Goal: Task Accomplishment & Management: Complete application form

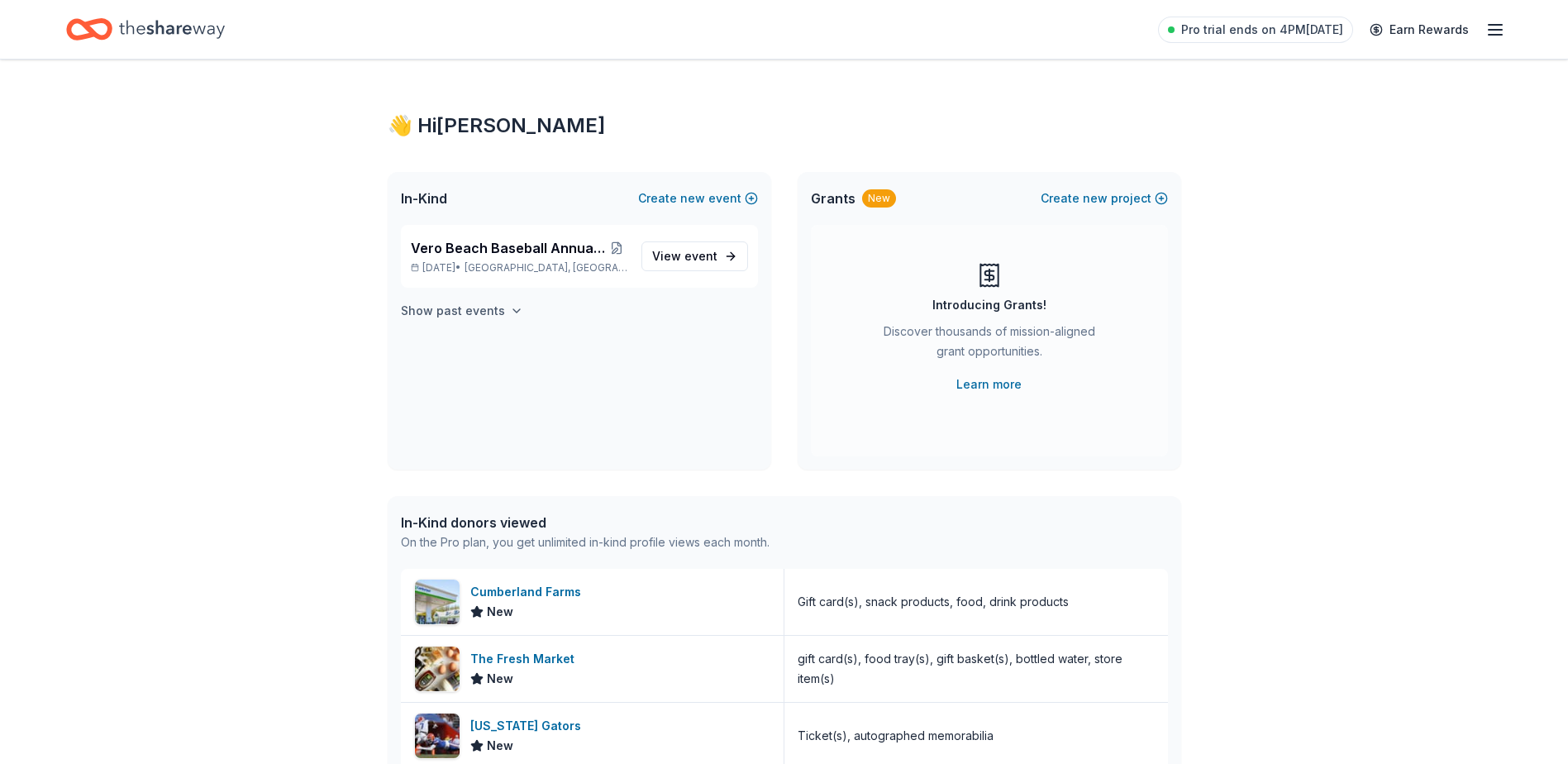
click at [466, 314] on h4 "Show past events" at bounding box center [452, 311] width 104 height 20
click at [565, 246] on span "Vero Beach Baseball Annual Golf Tournament" at bounding box center [509, 248] width 196 height 20
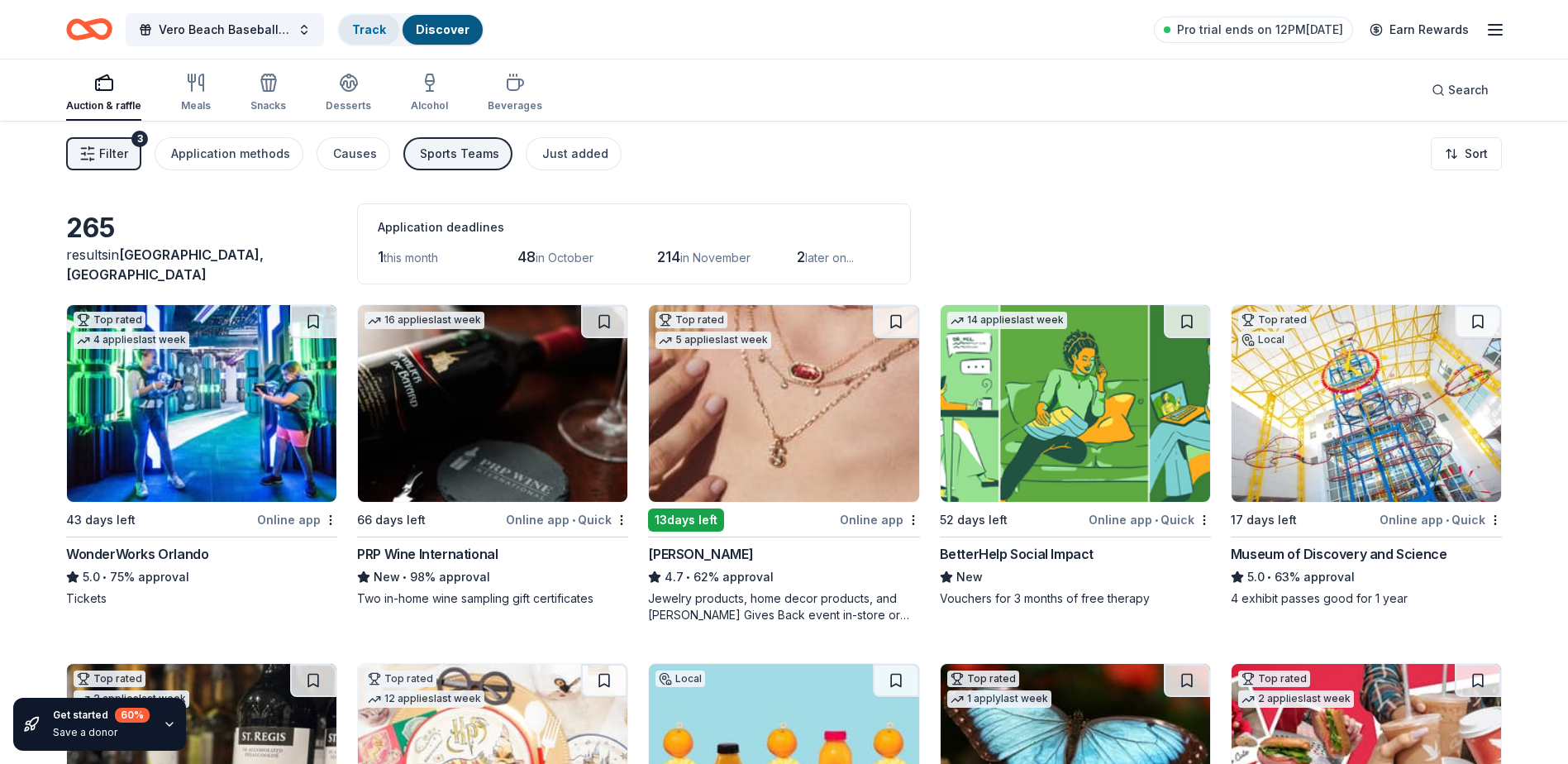
click at [376, 40] on div "Track" at bounding box center [369, 30] width 61 height 30
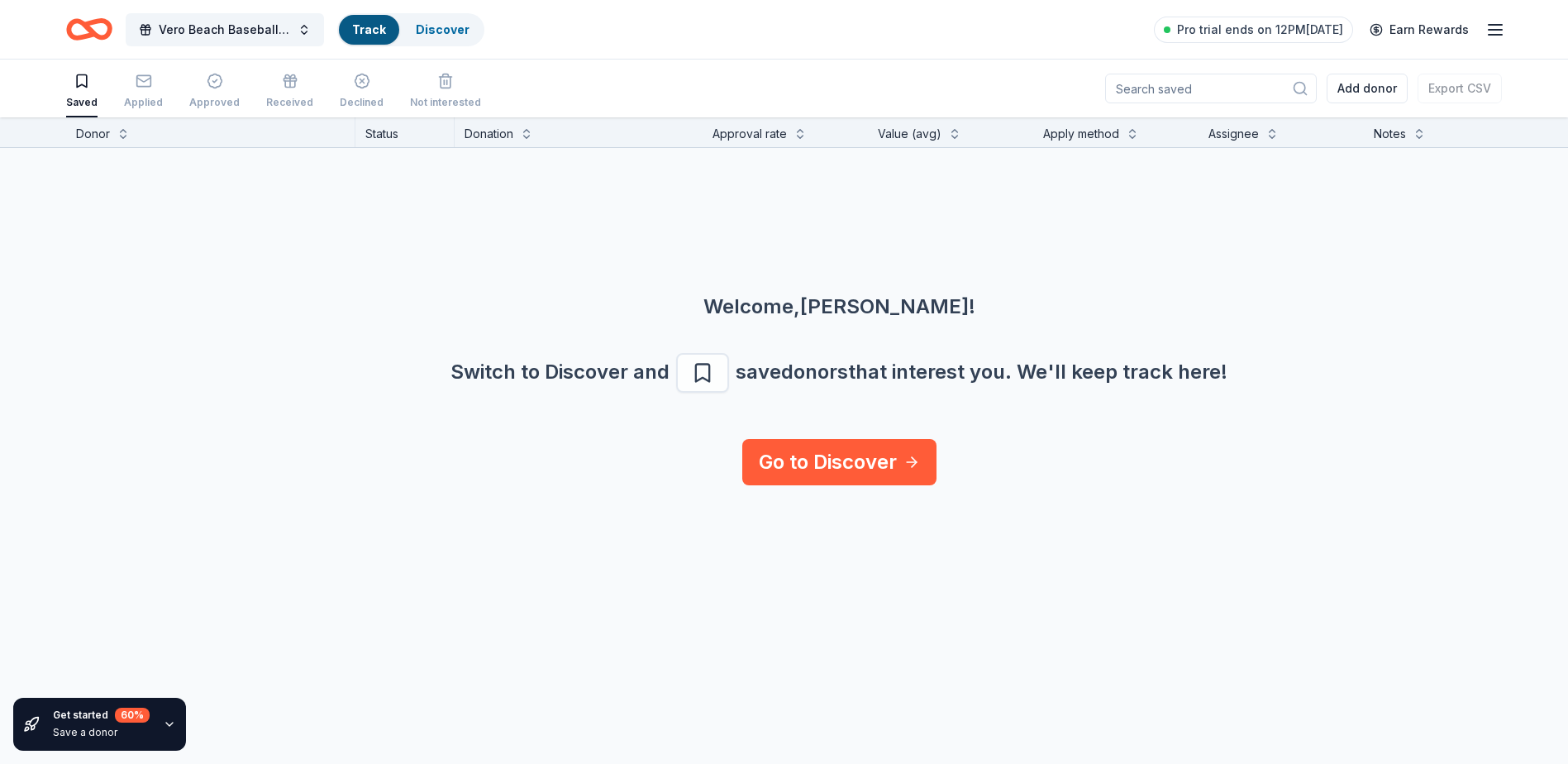
scroll to position [1, 0]
click at [142, 88] on div "Applied" at bounding box center [143, 90] width 39 height 37
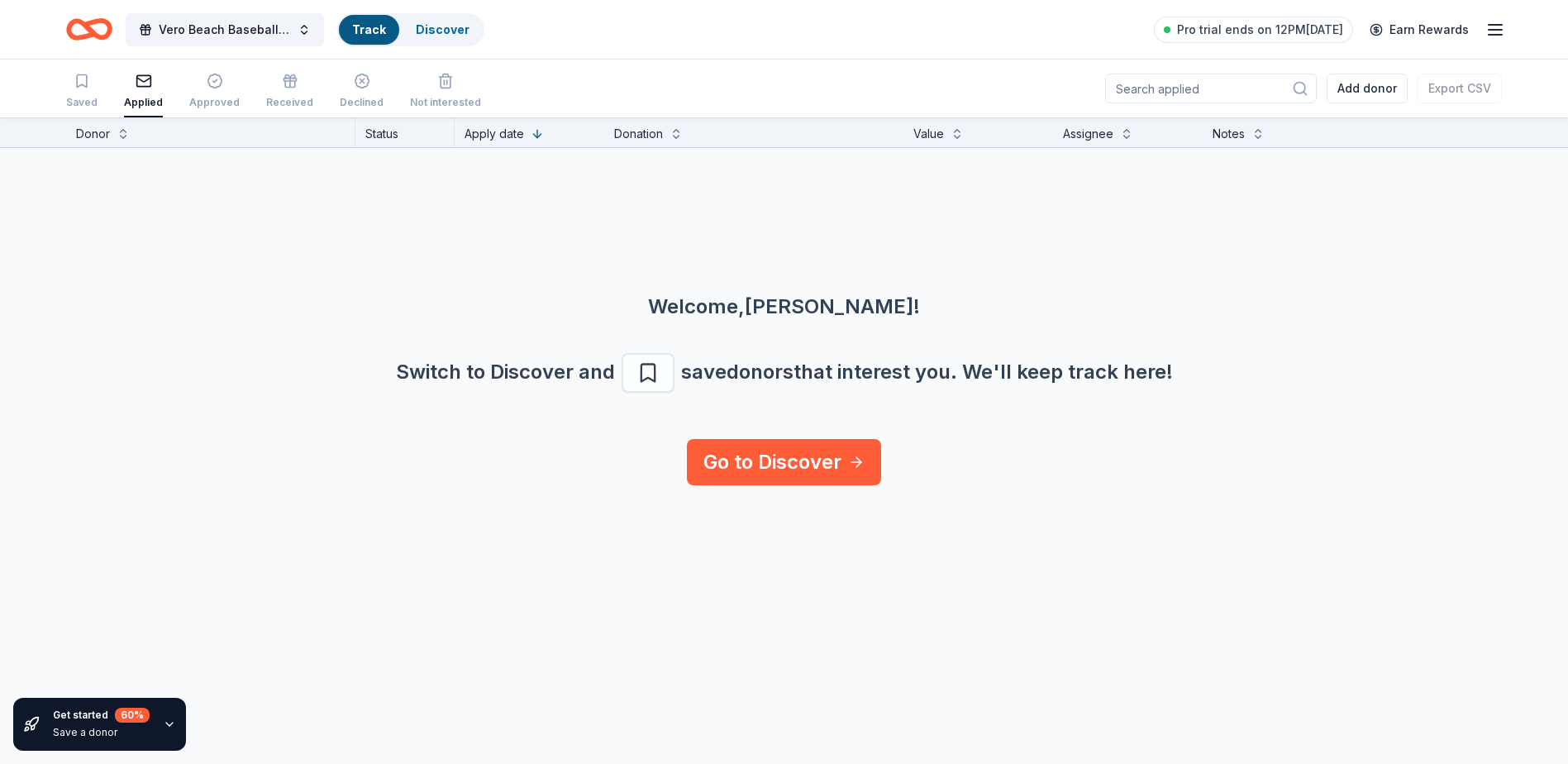
click at [1240, 86] on input at bounding box center [1211, 88] width 211 height 30
click at [1490, 27] on icon "button" at bounding box center [1495, 30] width 20 height 20
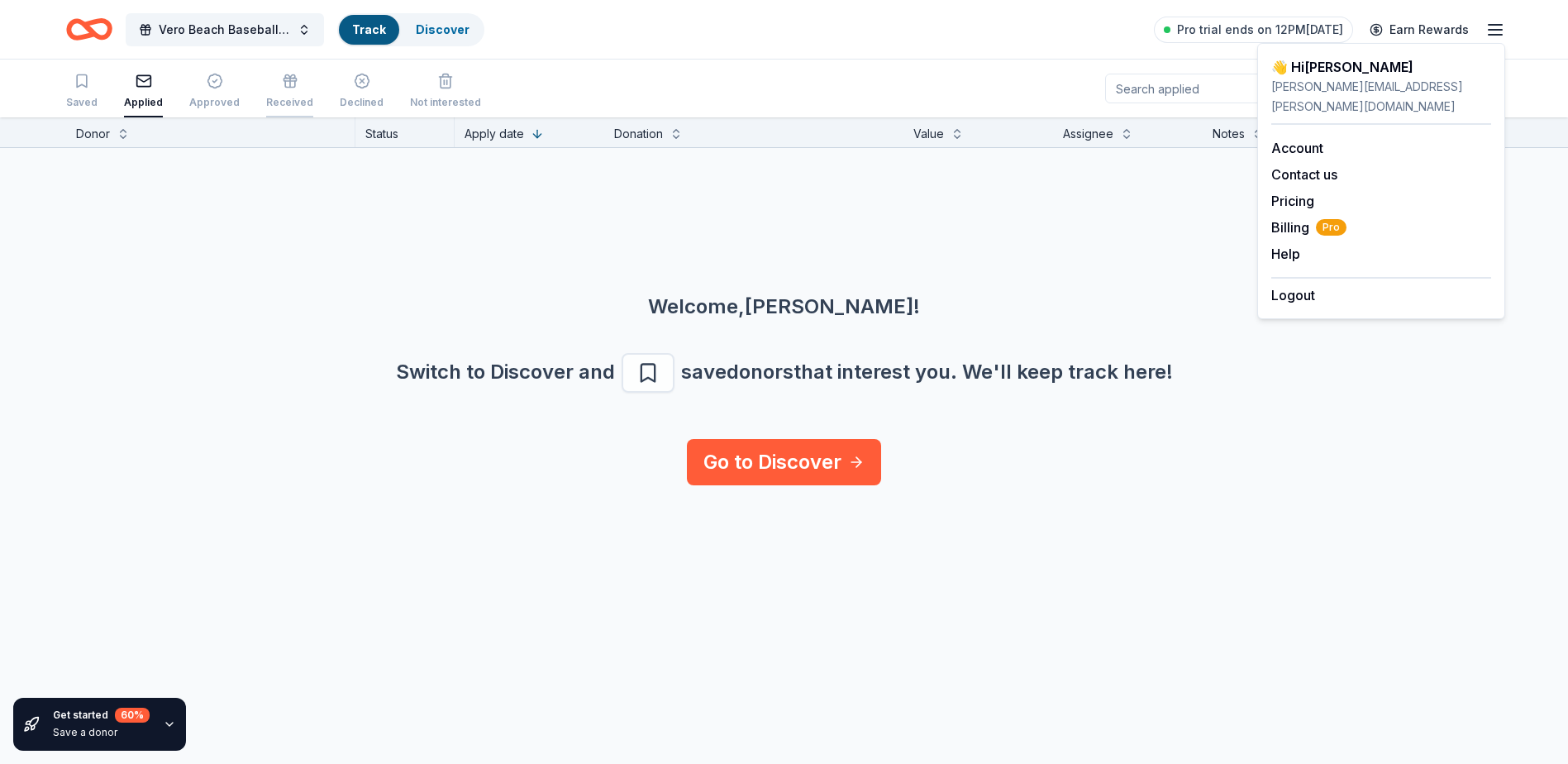
click at [270, 87] on div "button" at bounding box center [289, 81] width 47 height 17
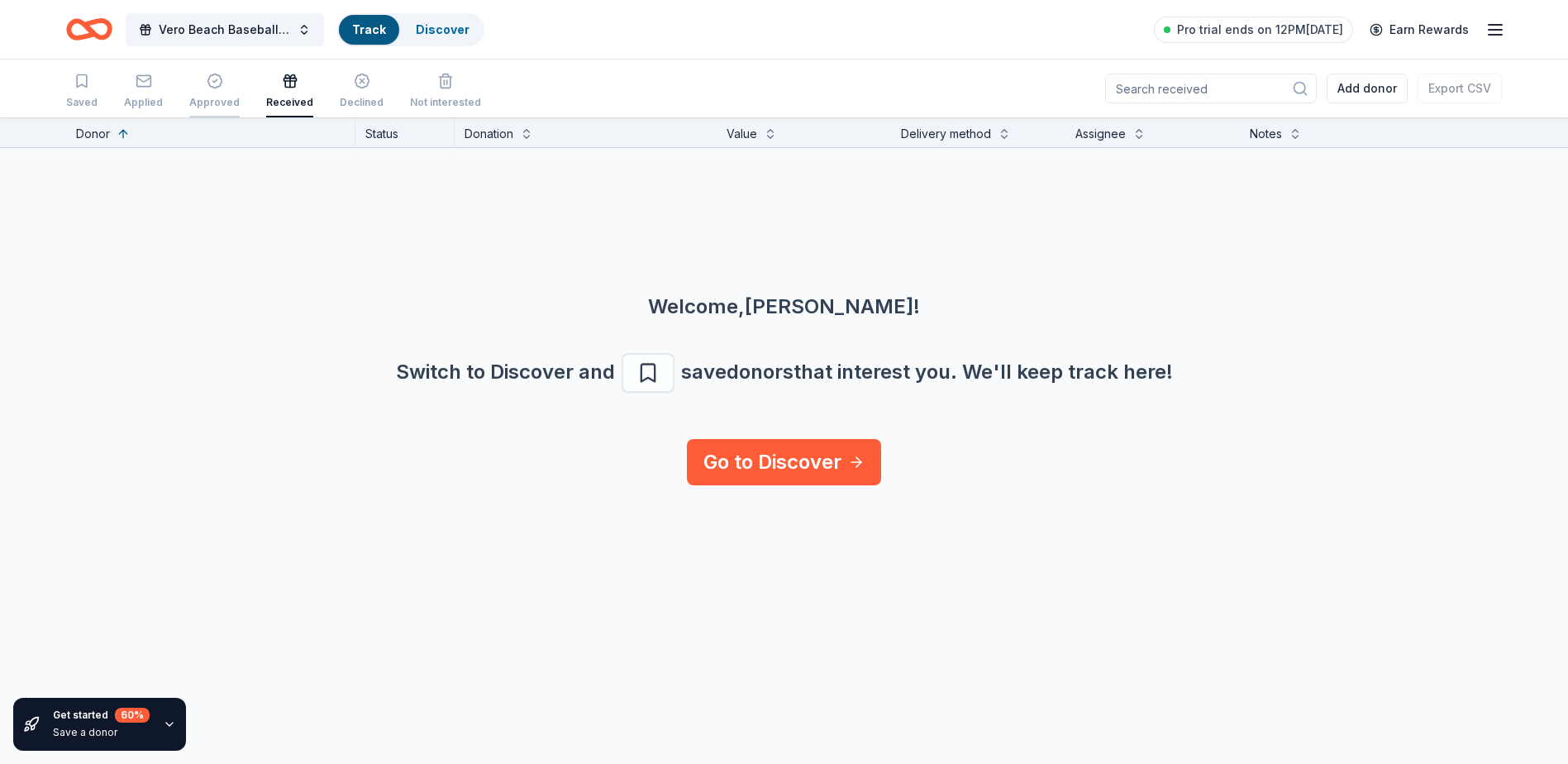
click at [225, 81] on div "button" at bounding box center [214, 81] width 51 height 17
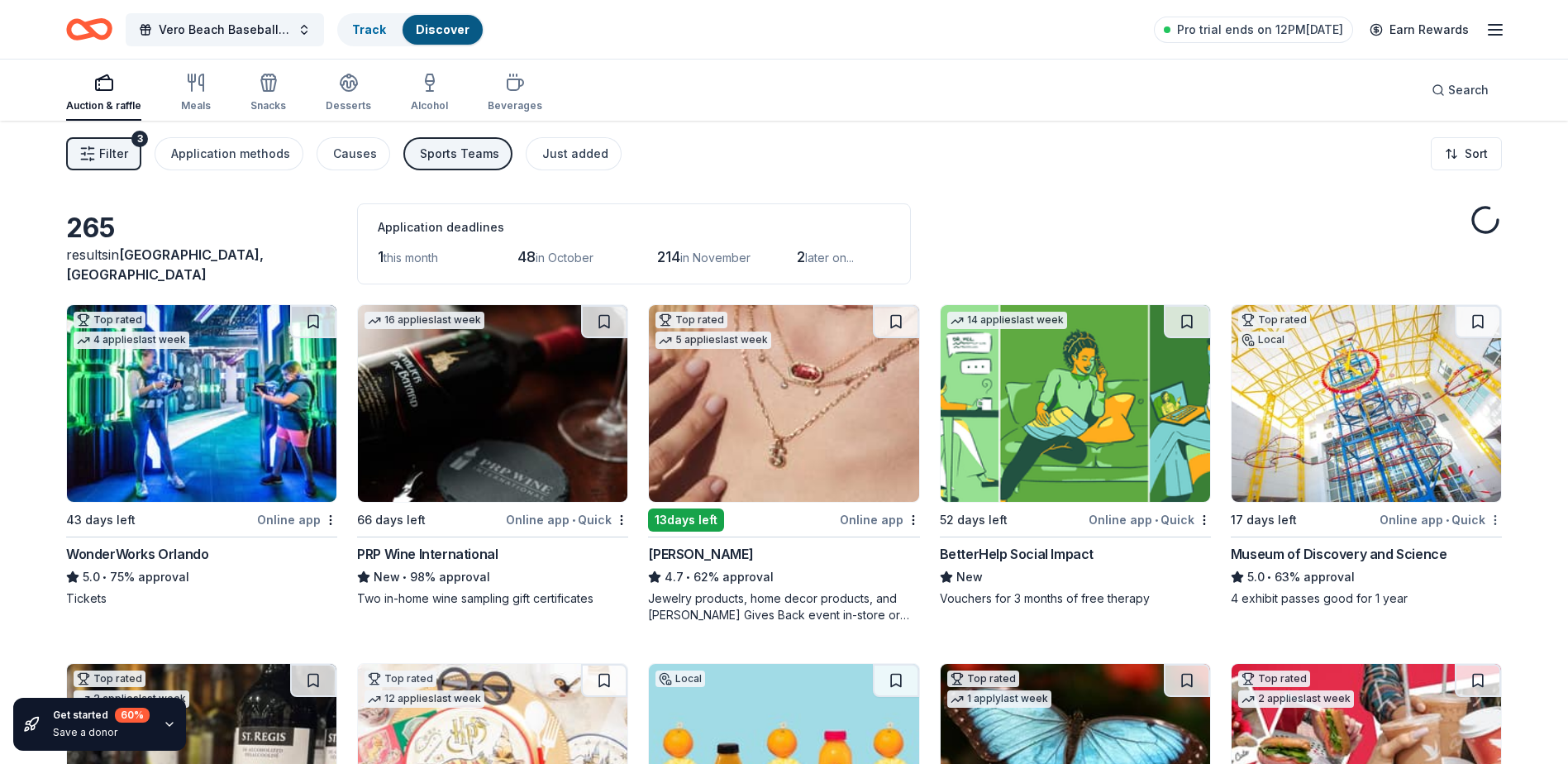
scroll to position [413, 0]
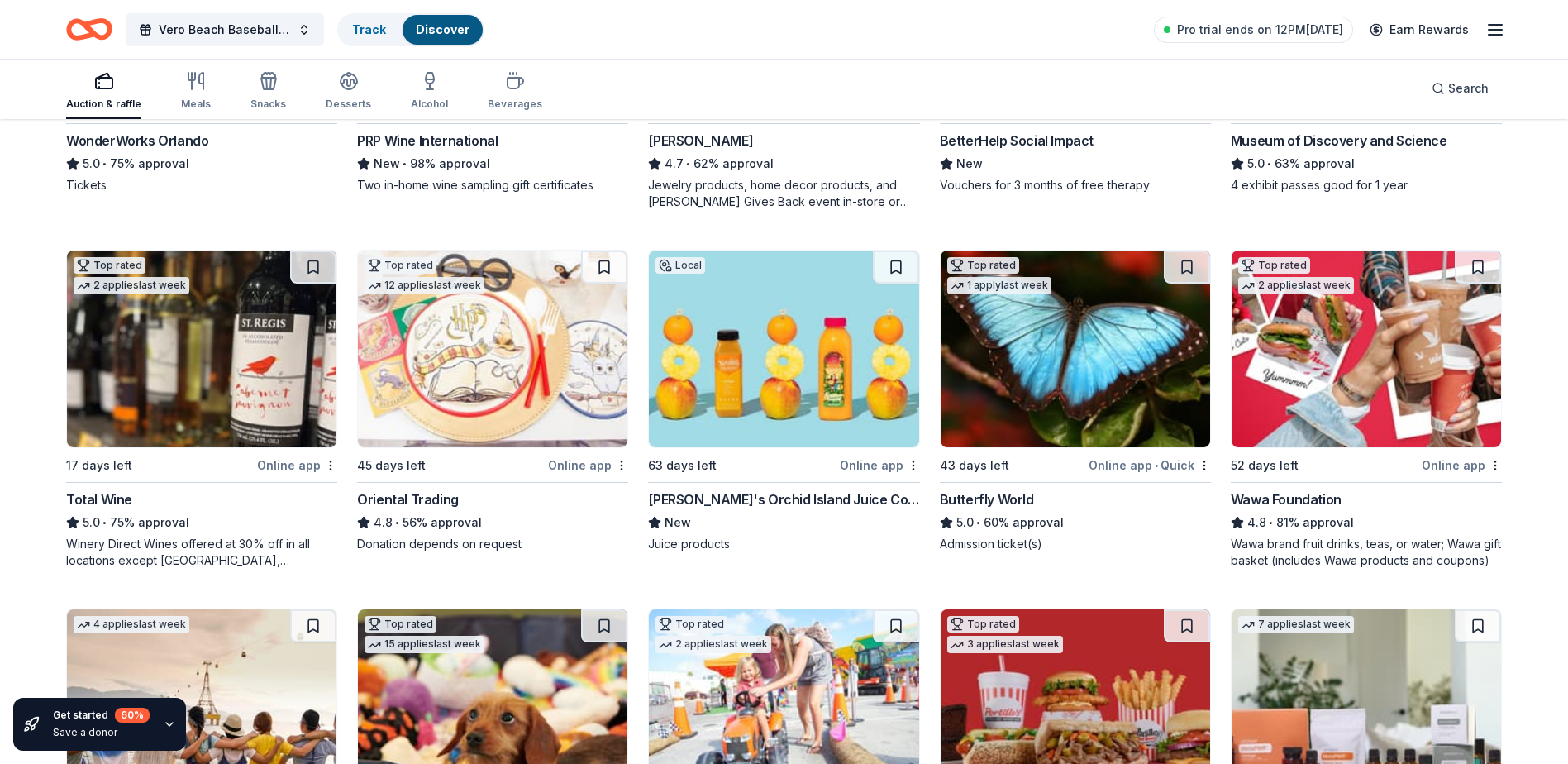
click at [1281, 377] on img at bounding box center [1366, 348] width 269 height 197
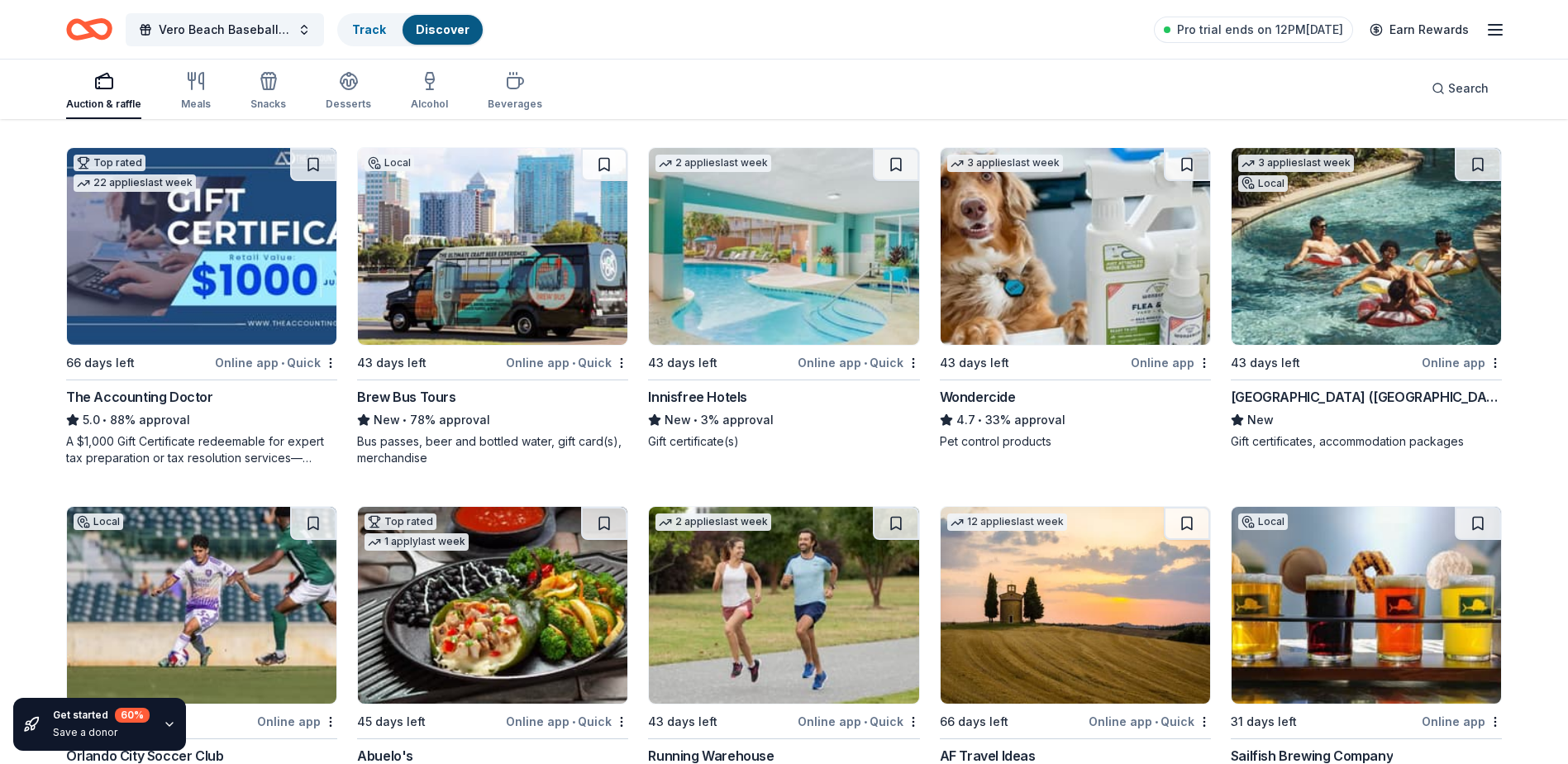
scroll to position [1316, 0]
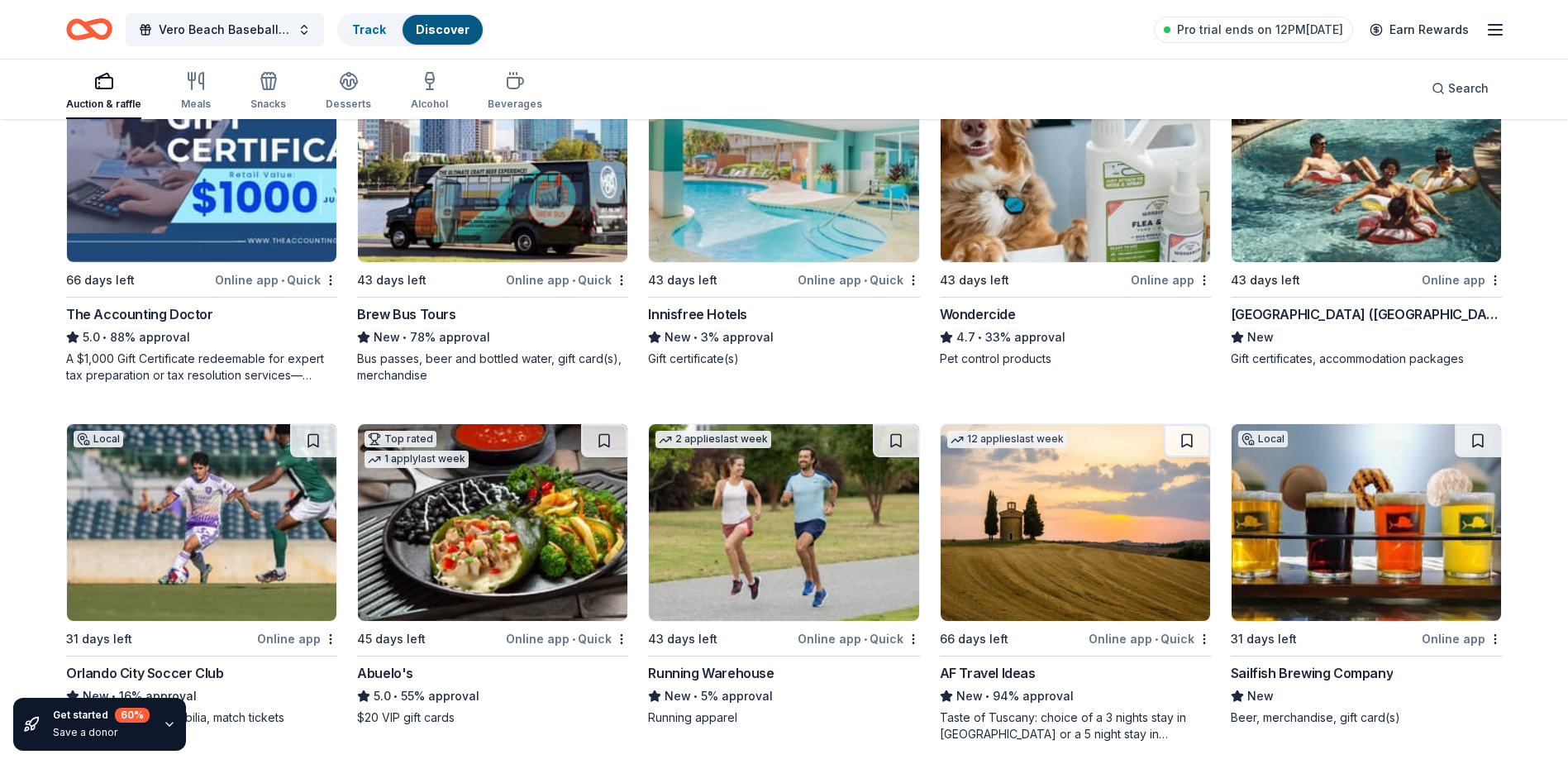
click at [1300, 222] on img at bounding box center [1366, 164] width 269 height 197
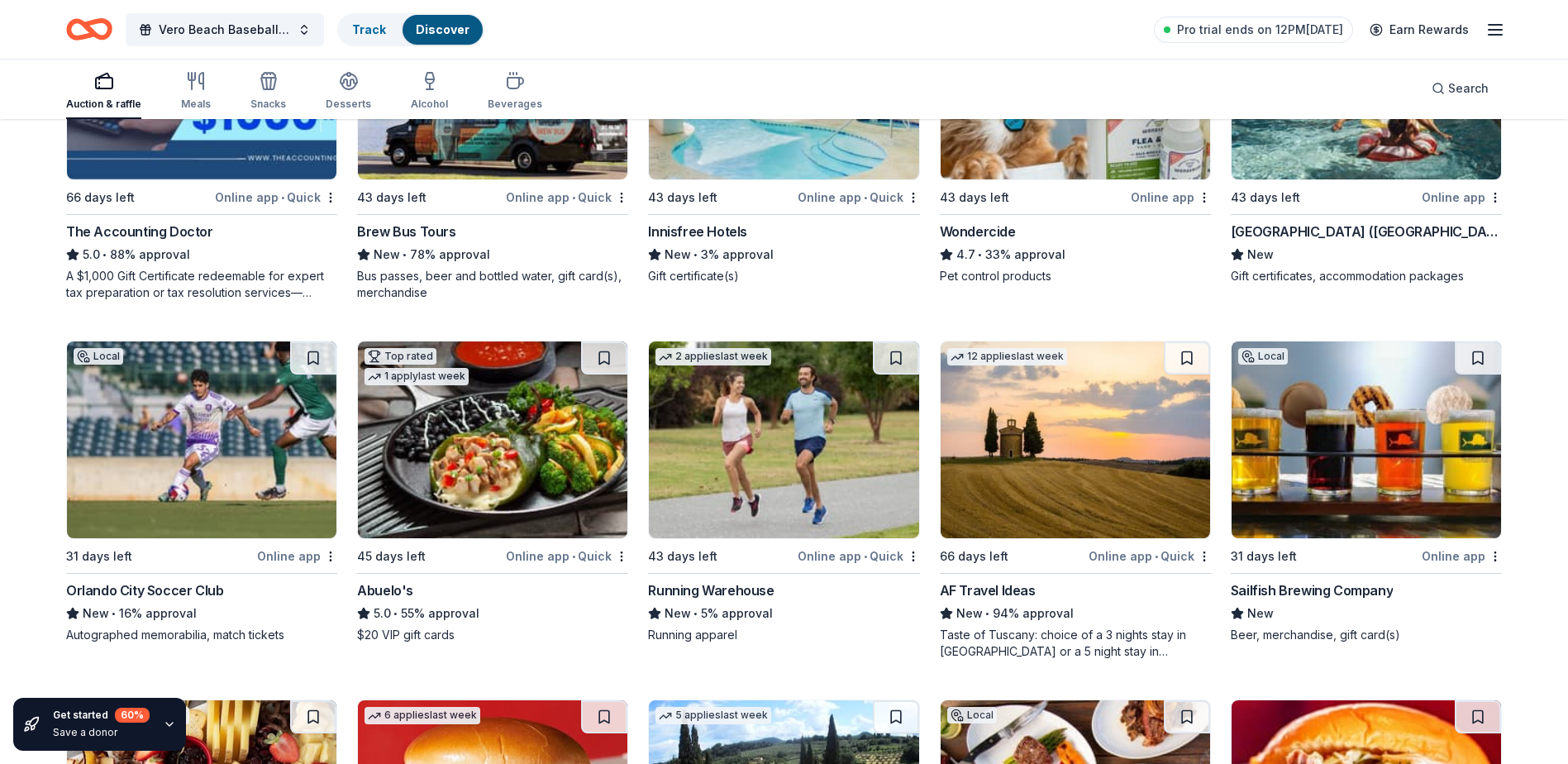
click at [804, 455] on img at bounding box center [783, 440] width 269 height 197
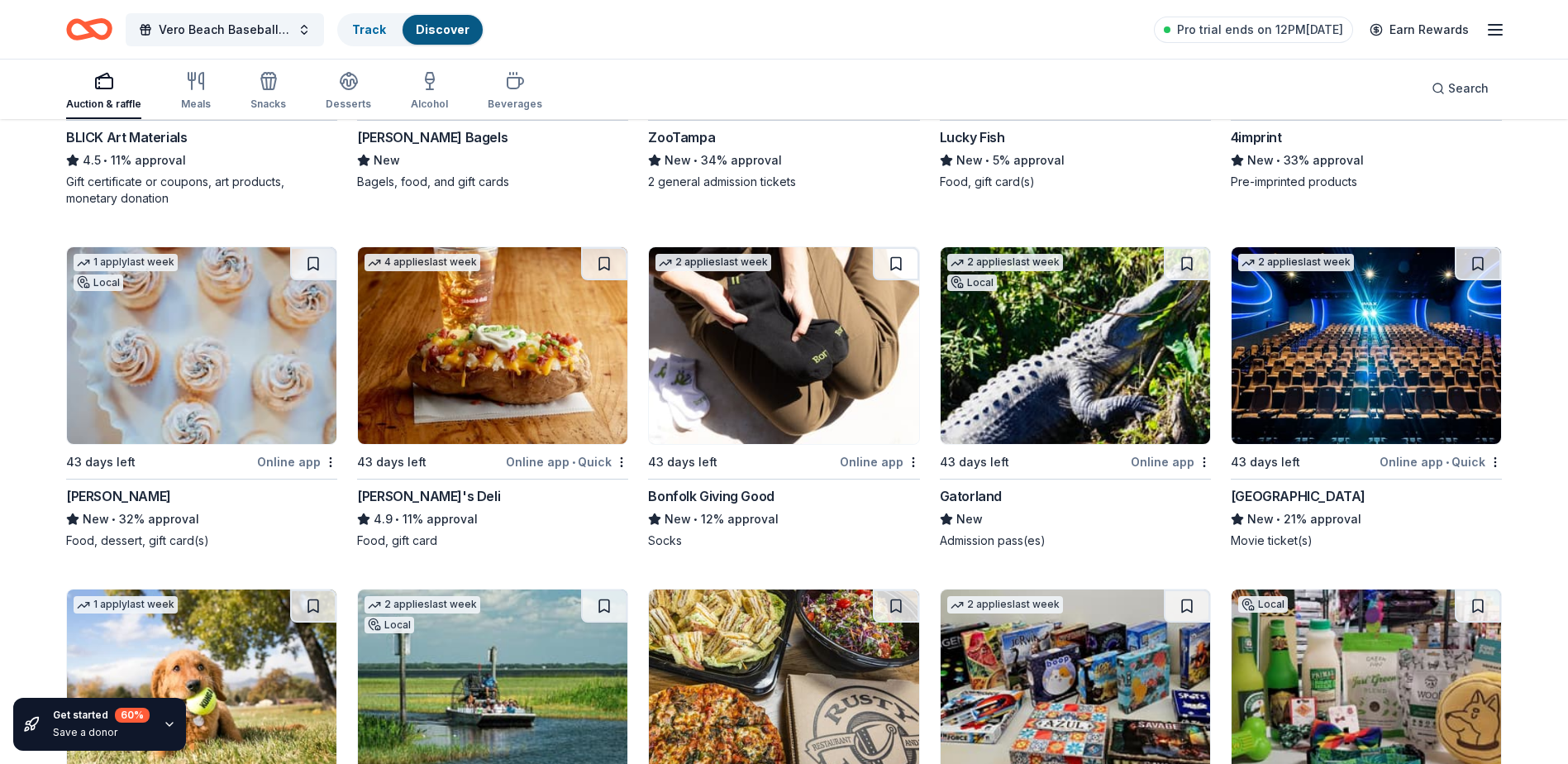
scroll to position [5636, 0]
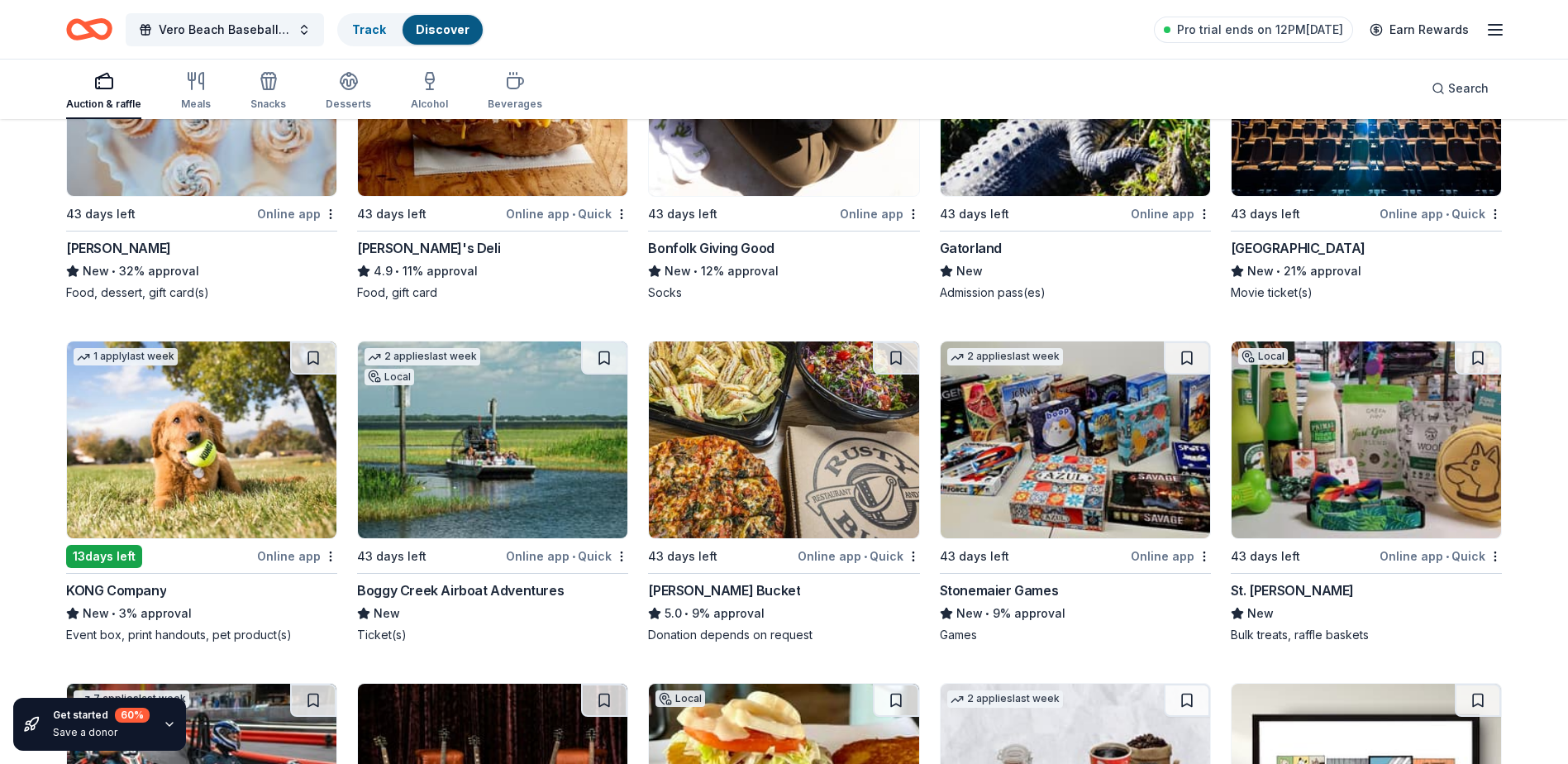
click at [540, 500] on img at bounding box center [492, 440] width 269 height 197
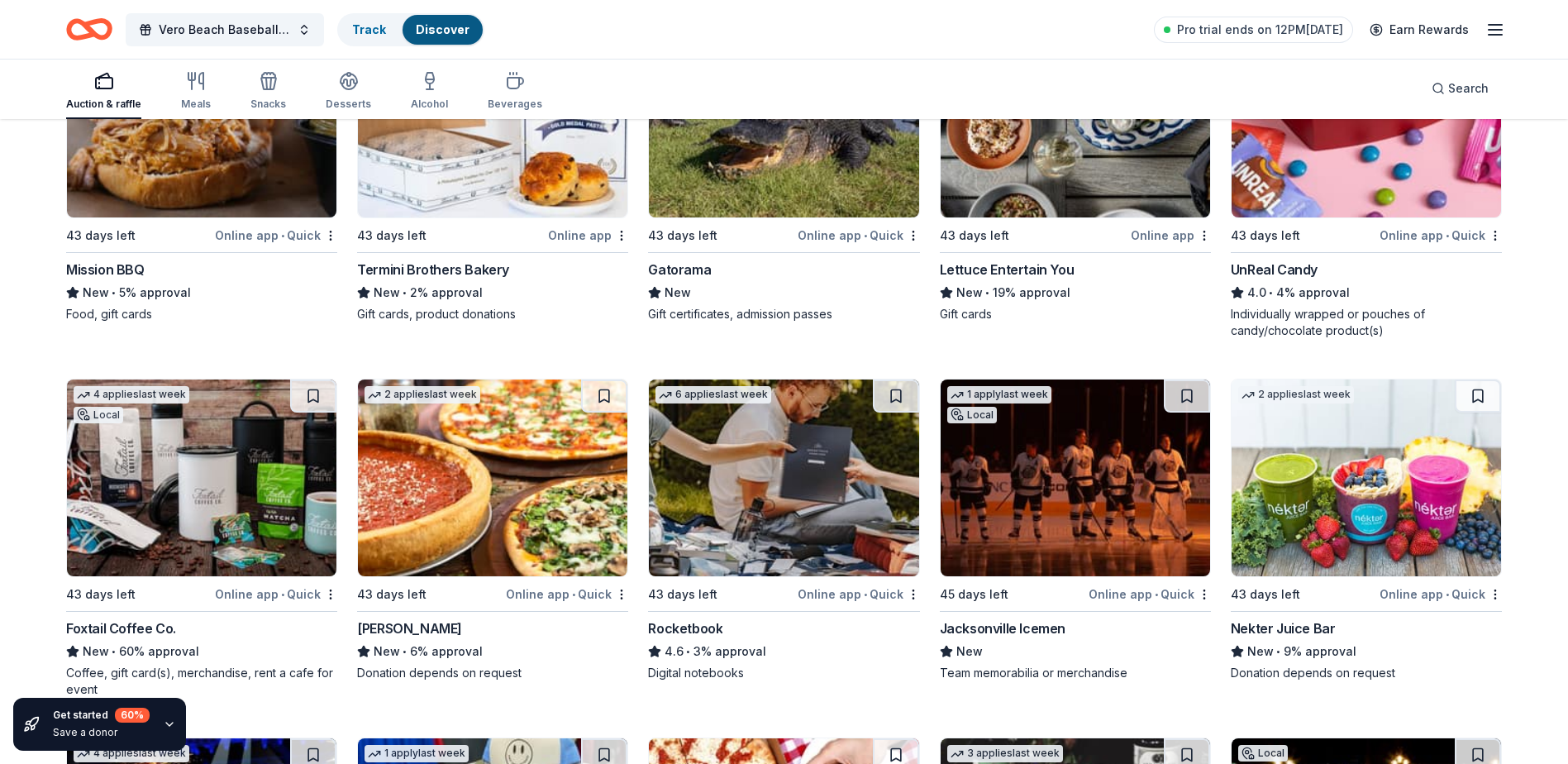
scroll to position [7508, 0]
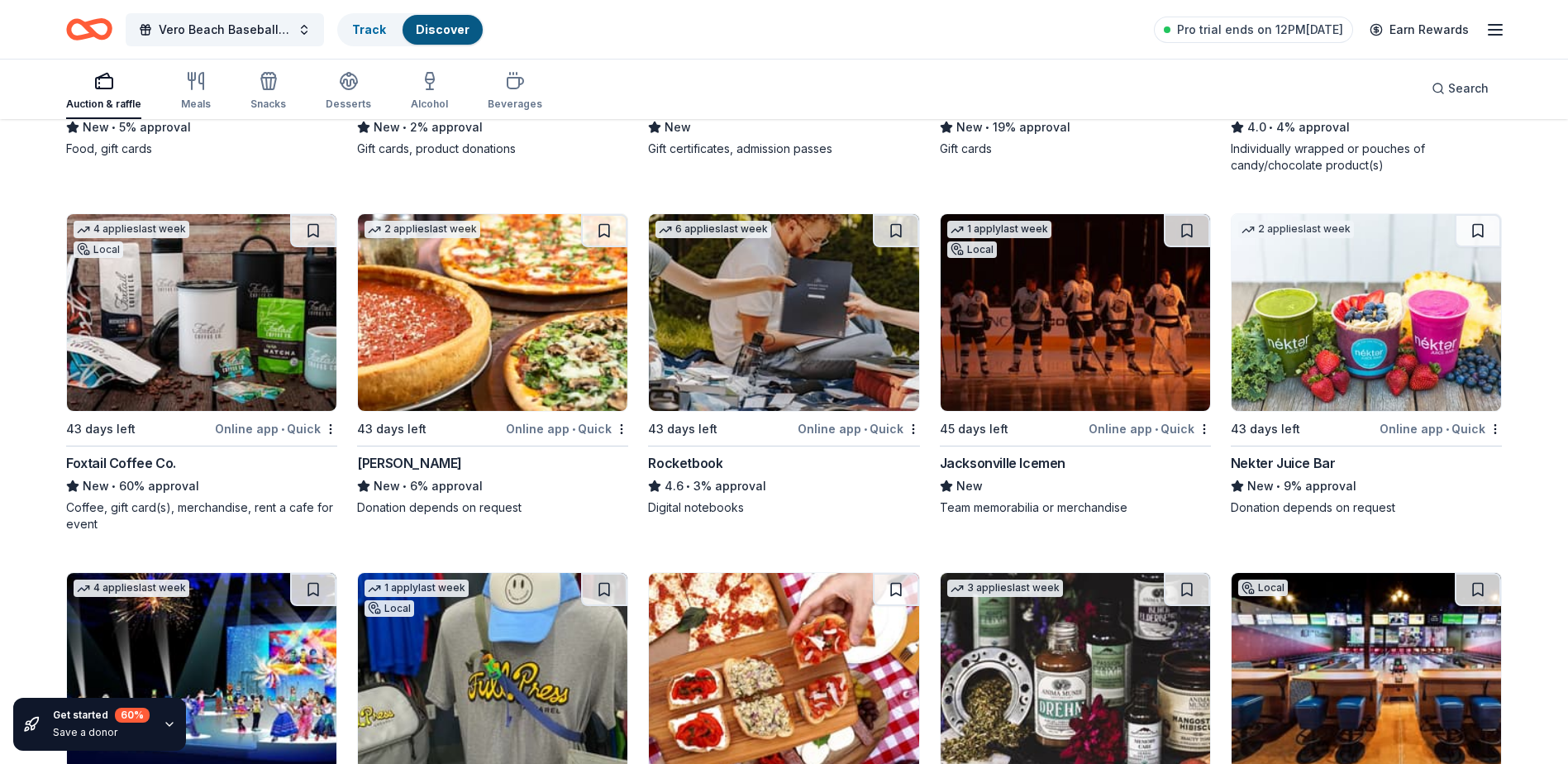
click at [126, 355] on img at bounding box center [202, 312] width 269 height 197
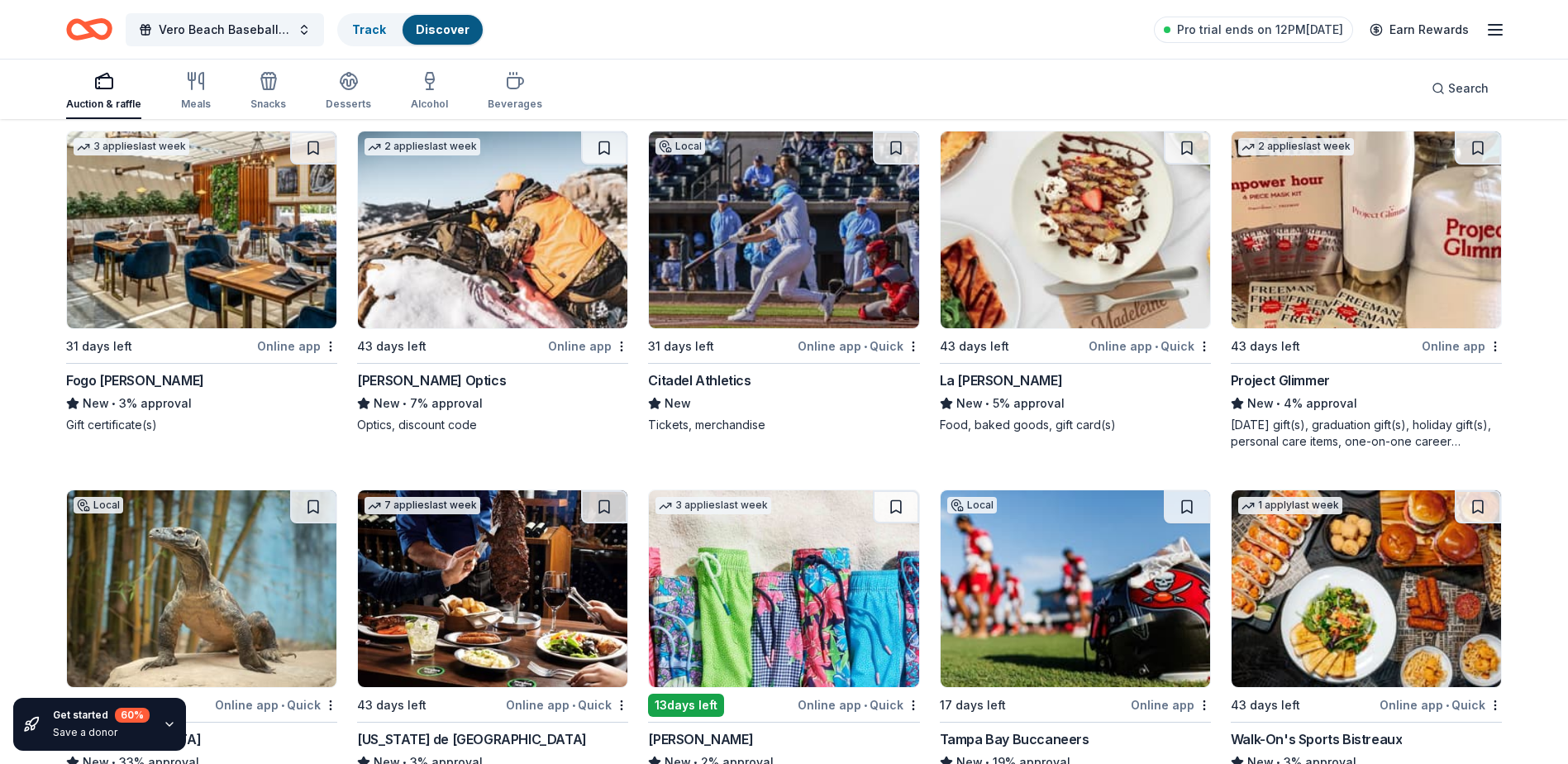
scroll to position [8473, 0]
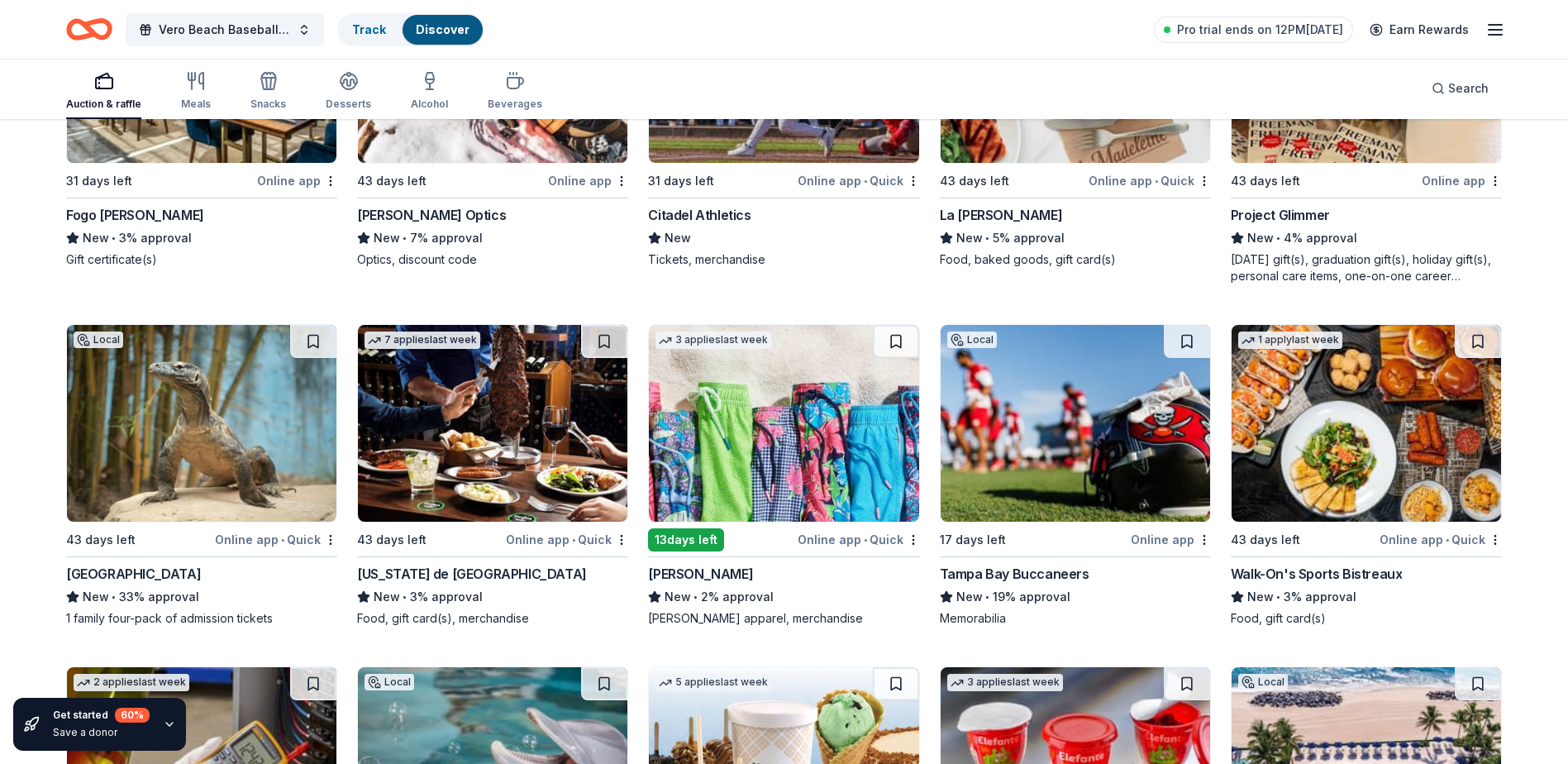
click at [479, 476] on img at bounding box center [492, 423] width 269 height 197
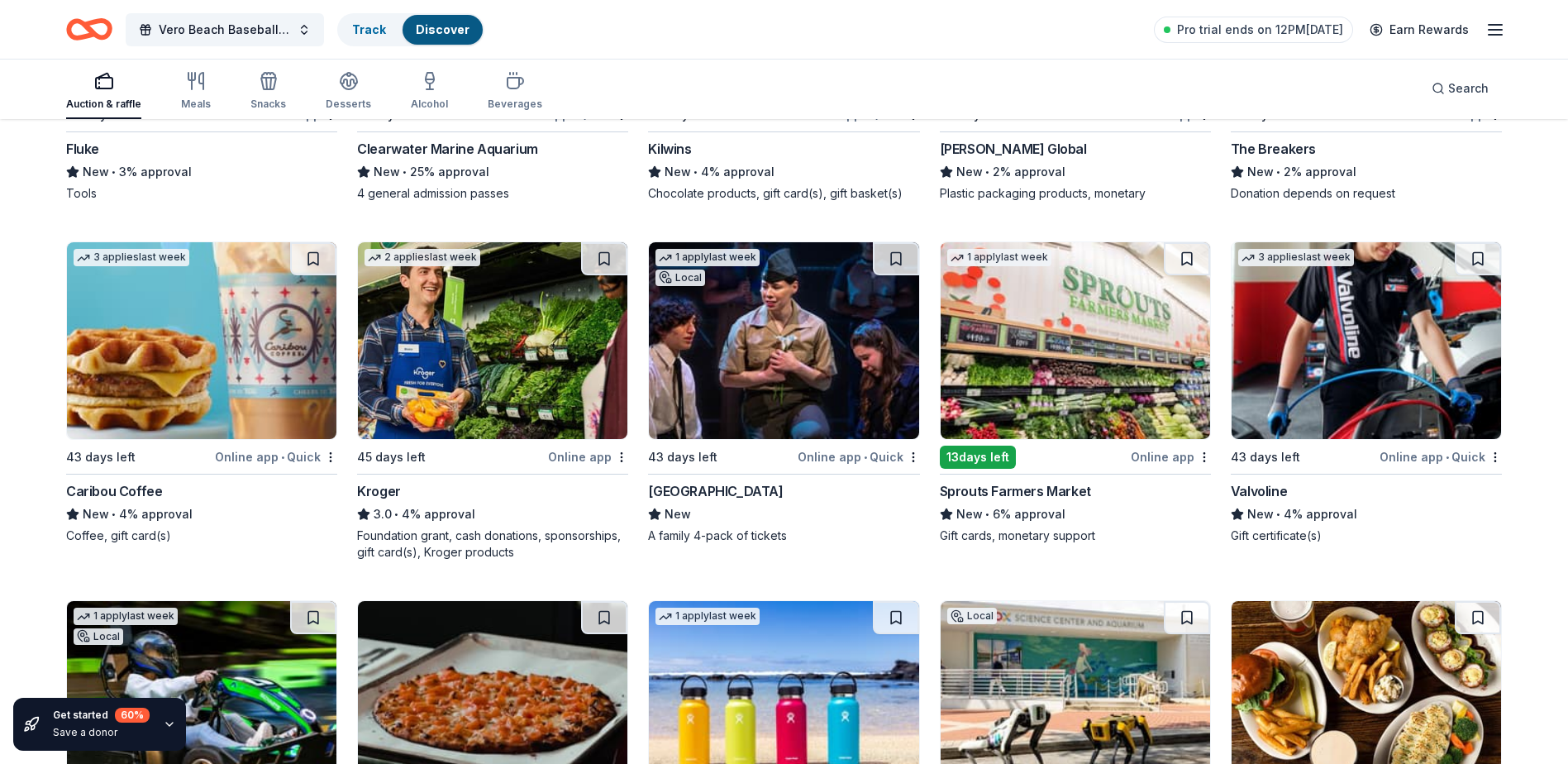
scroll to position [9323, 0]
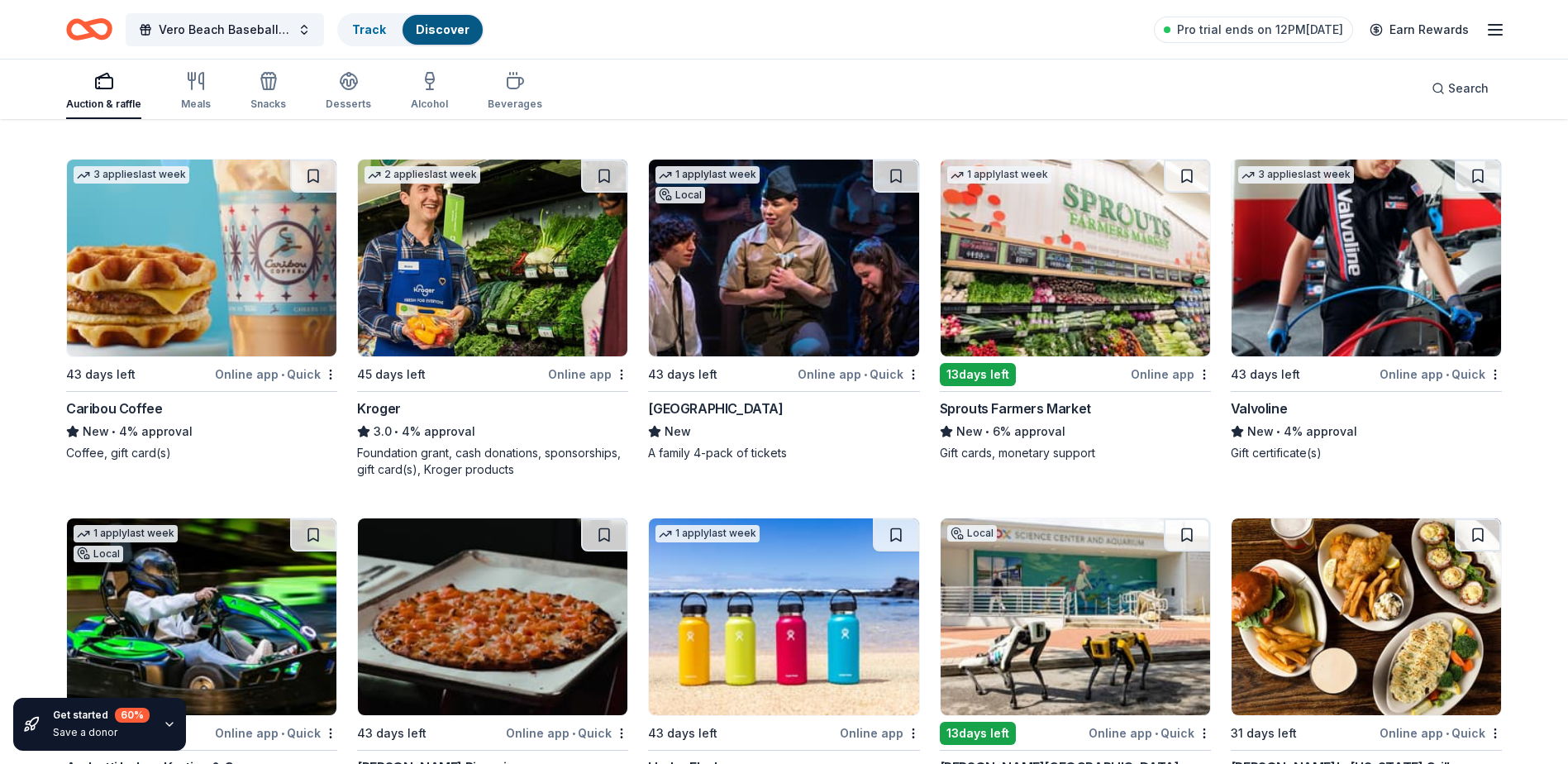
click at [472, 293] on img at bounding box center [492, 258] width 269 height 197
click at [1111, 293] on img at bounding box center [1075, 258] width 269 height 197
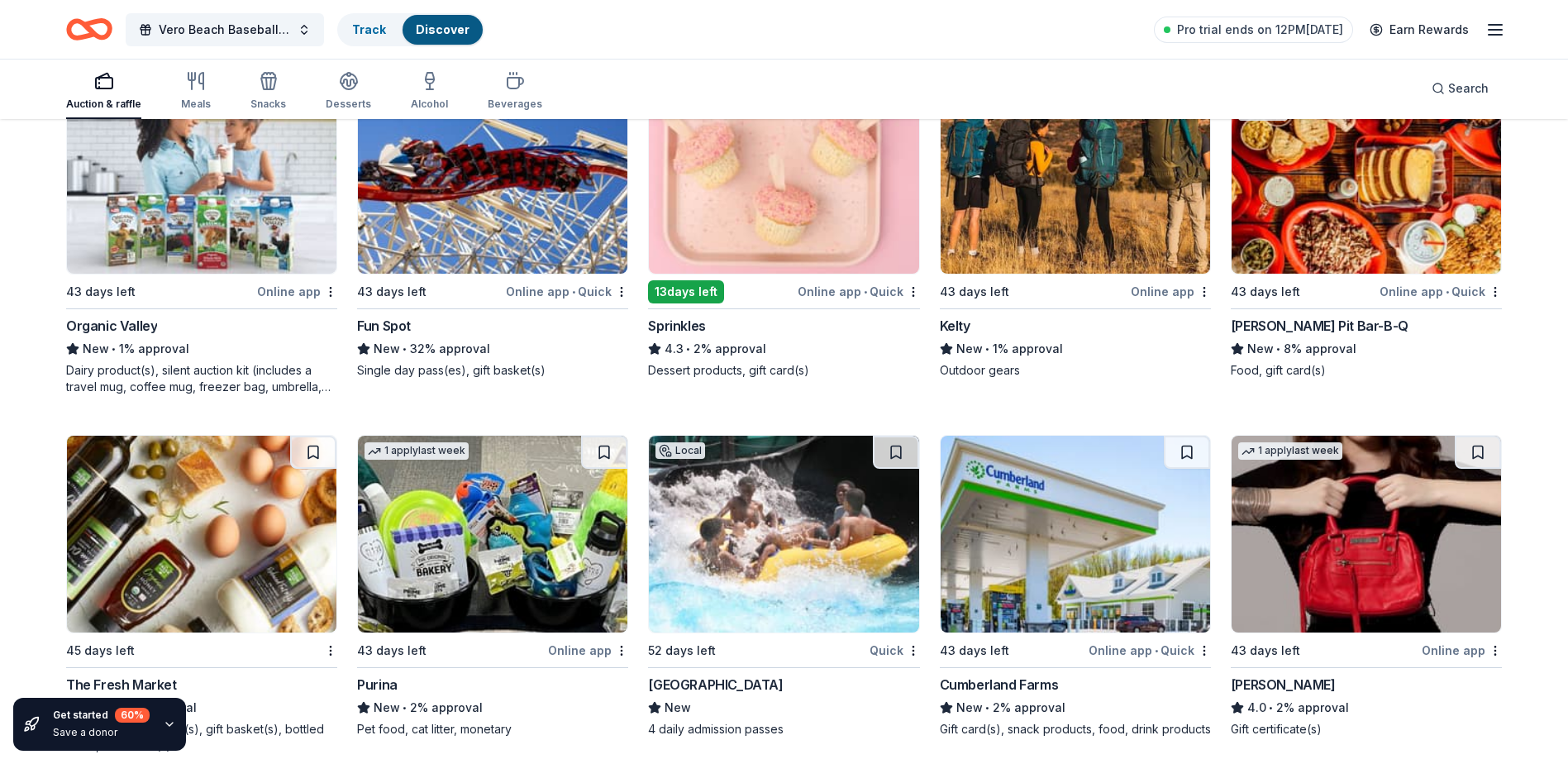
scroll to position [12291, 0]
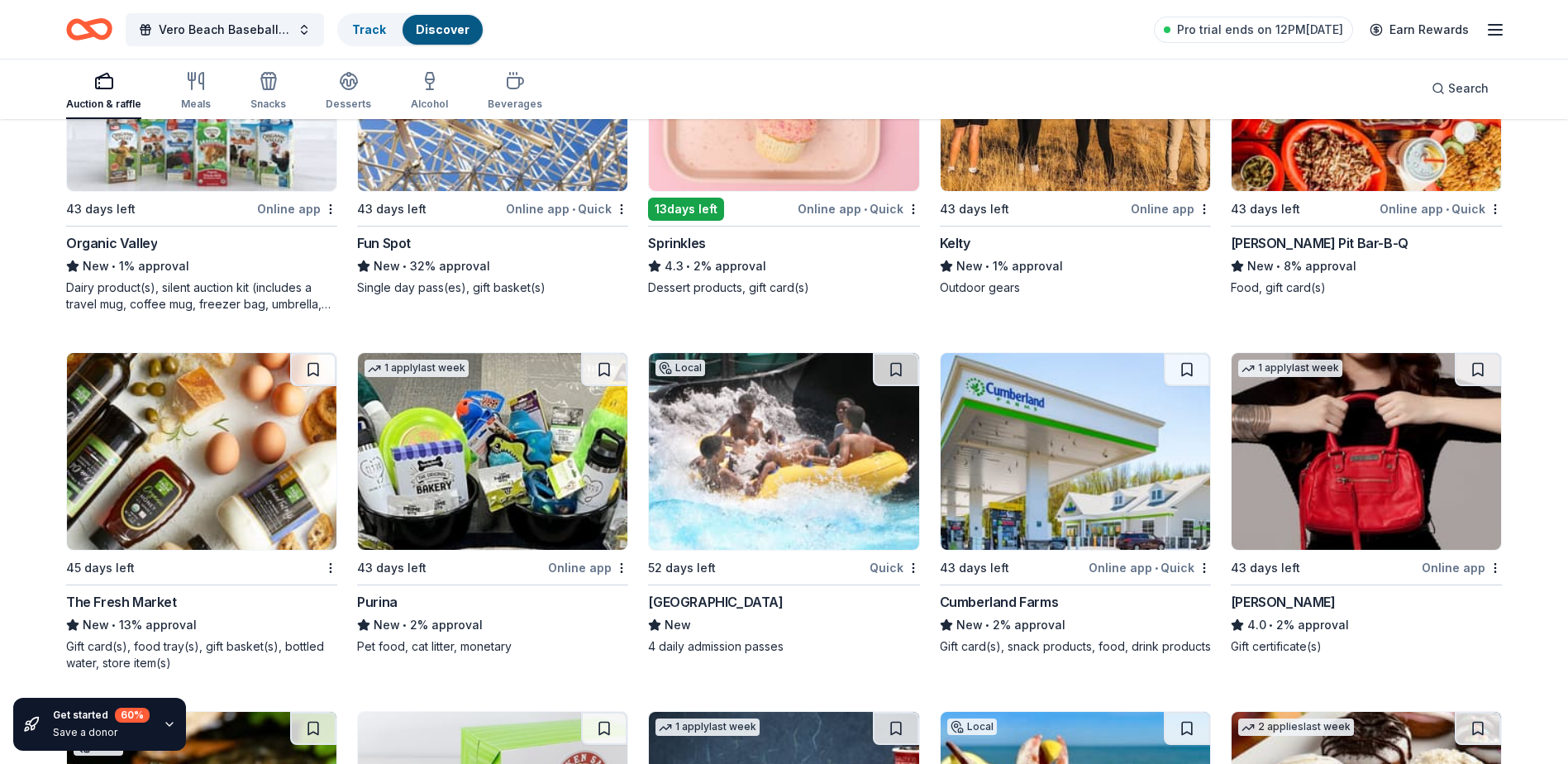
click at [1033, 529] on img at bounding box center [1075, 451] width 269 height 197
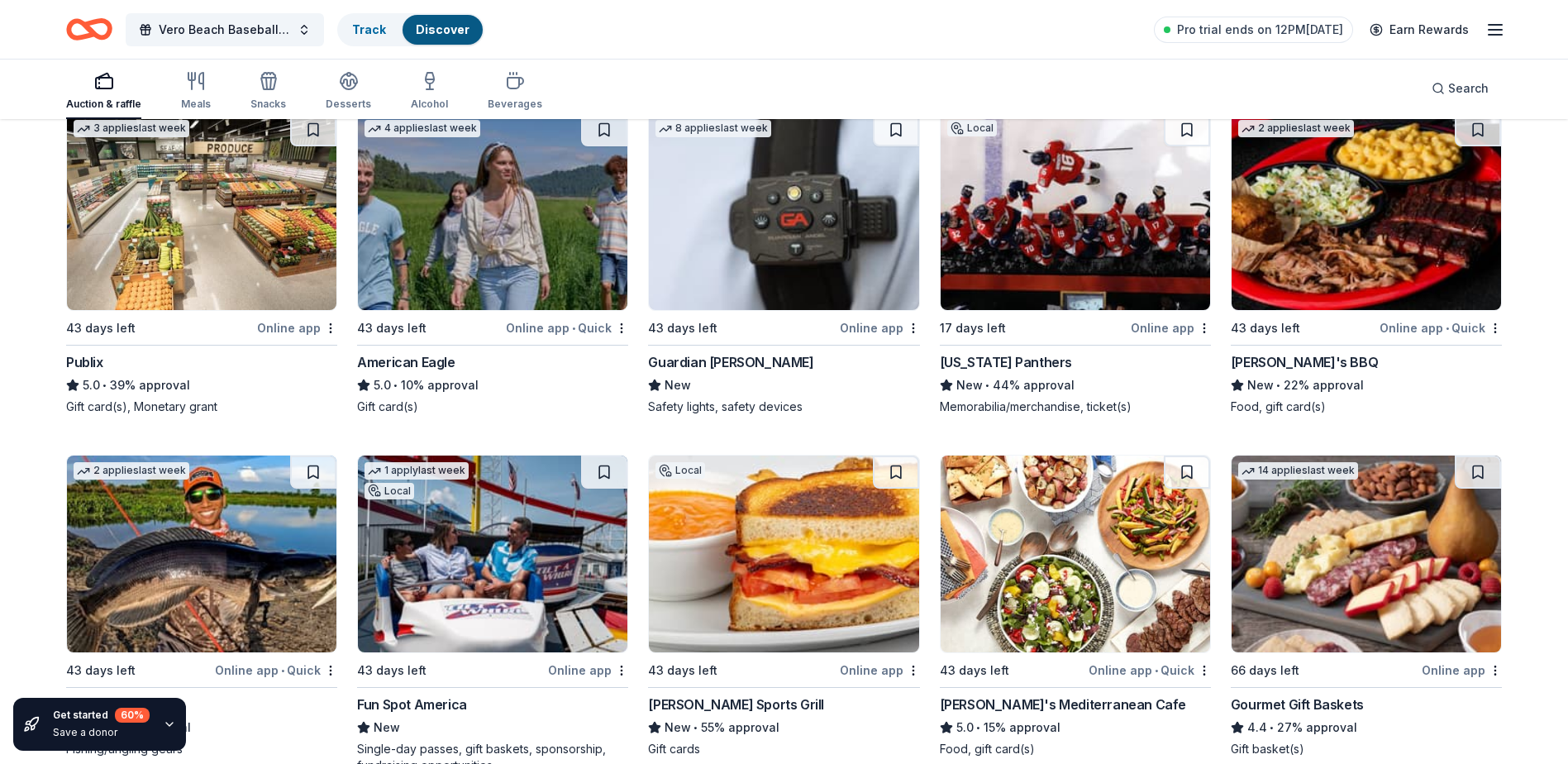
scroll to position [3486, 0]
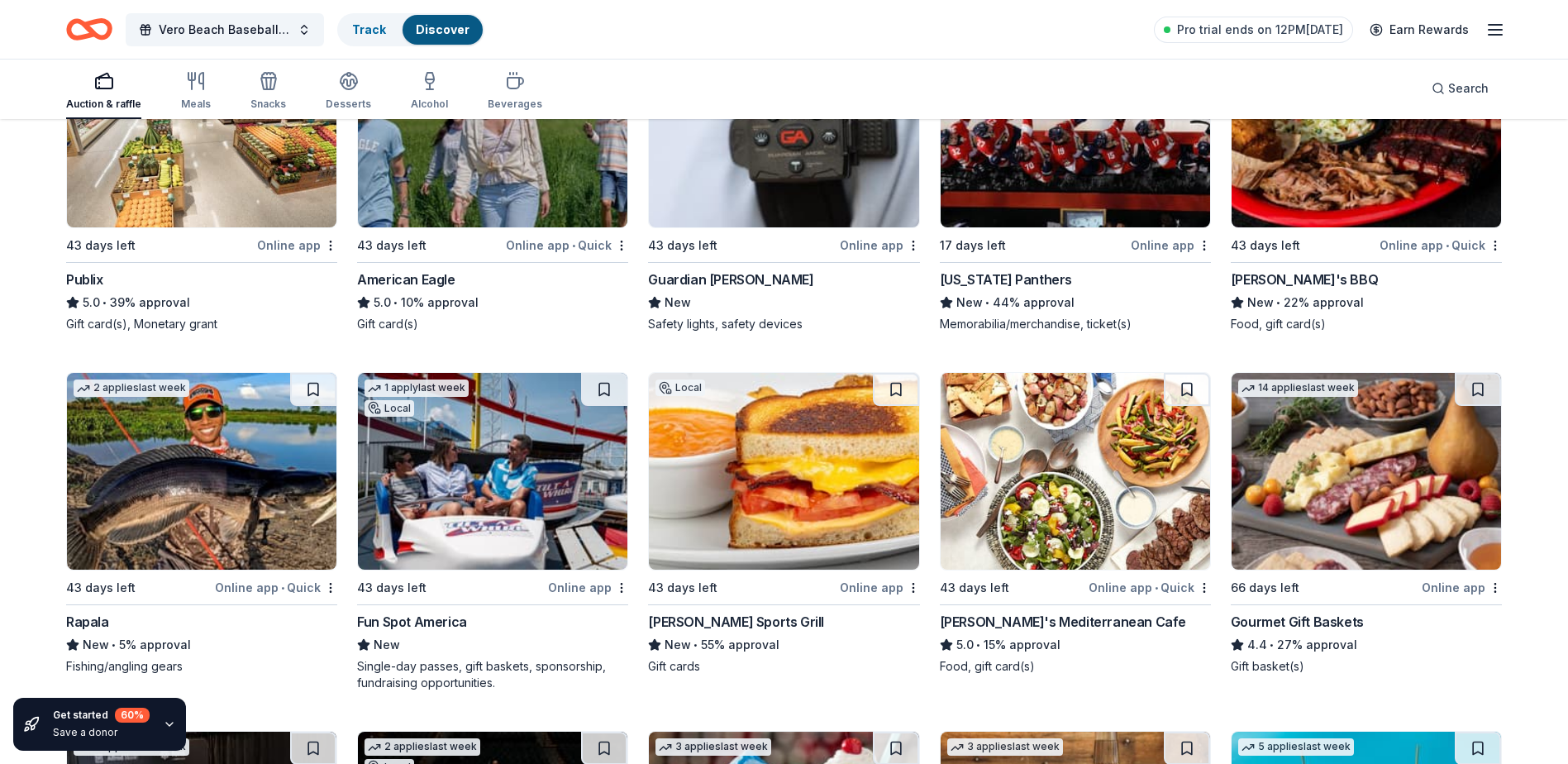
click at [1363, 479] on img at bounding box center [1366, 471] width 269 height 197
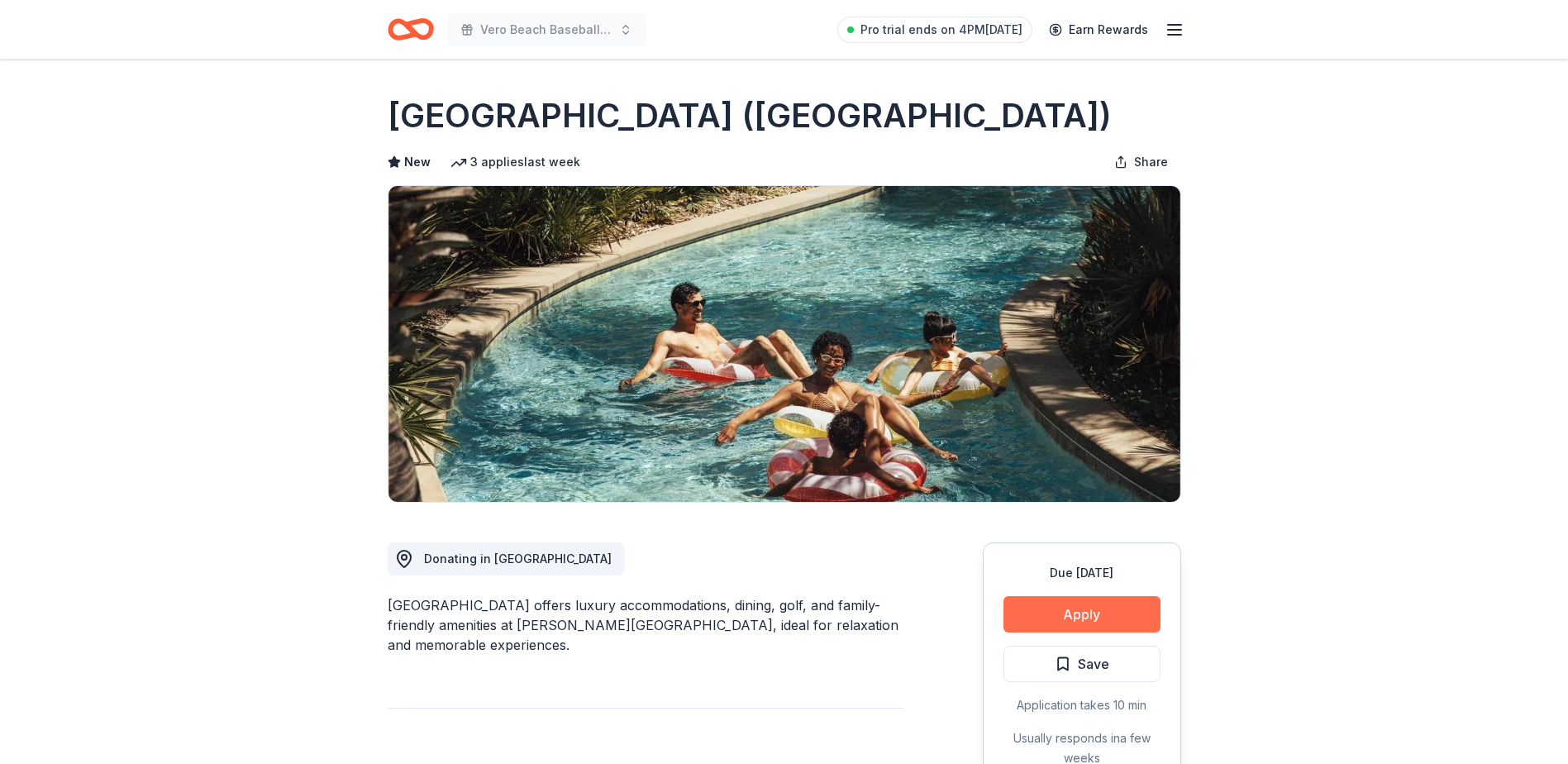
click at [1073, 615] on button "Apply" at bounding box center [1082, 614] width 157 height 37
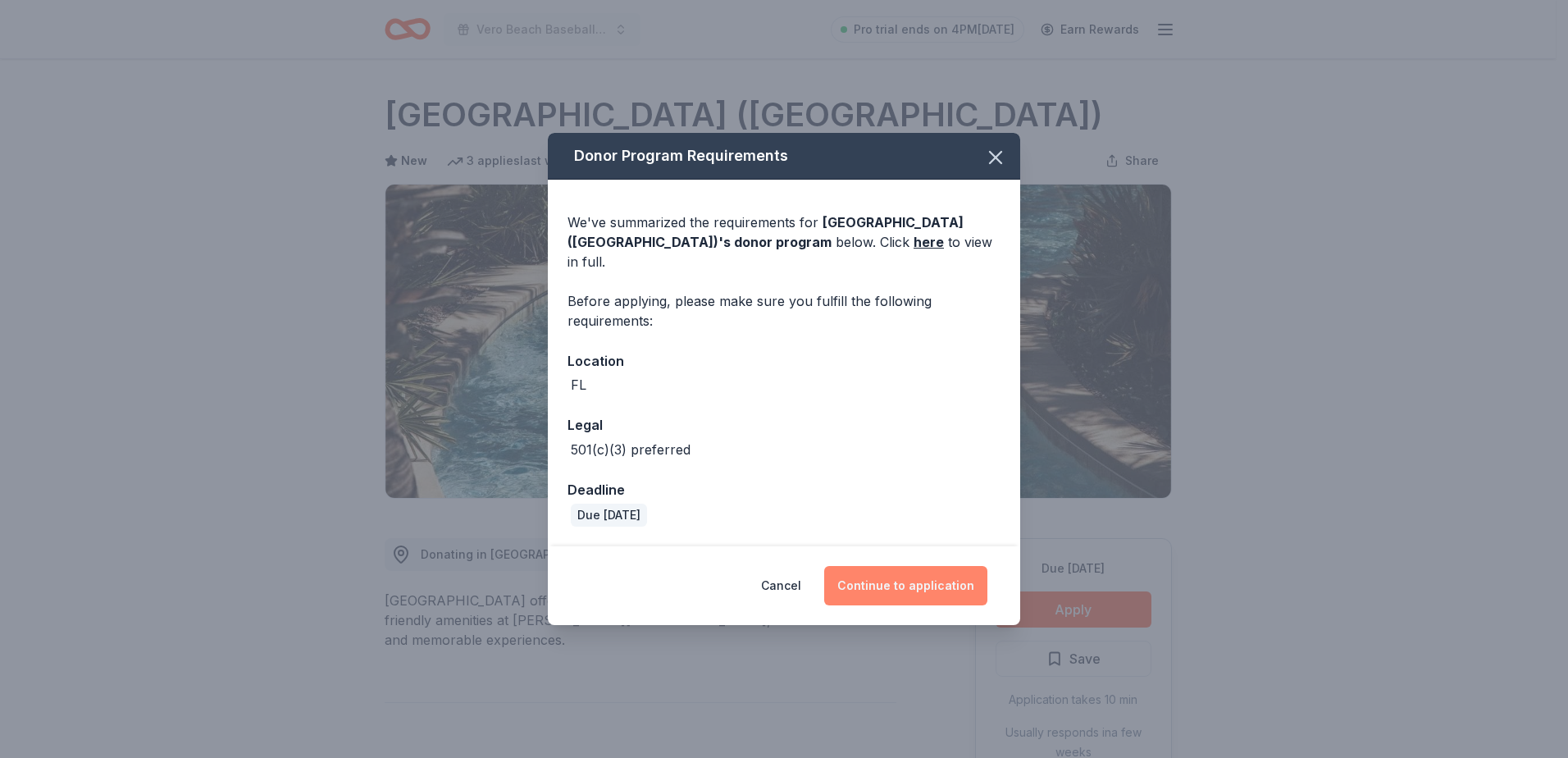
click at [902, 568] on button "Continue to application" at bounding box center [906, 586] width 163 height 40
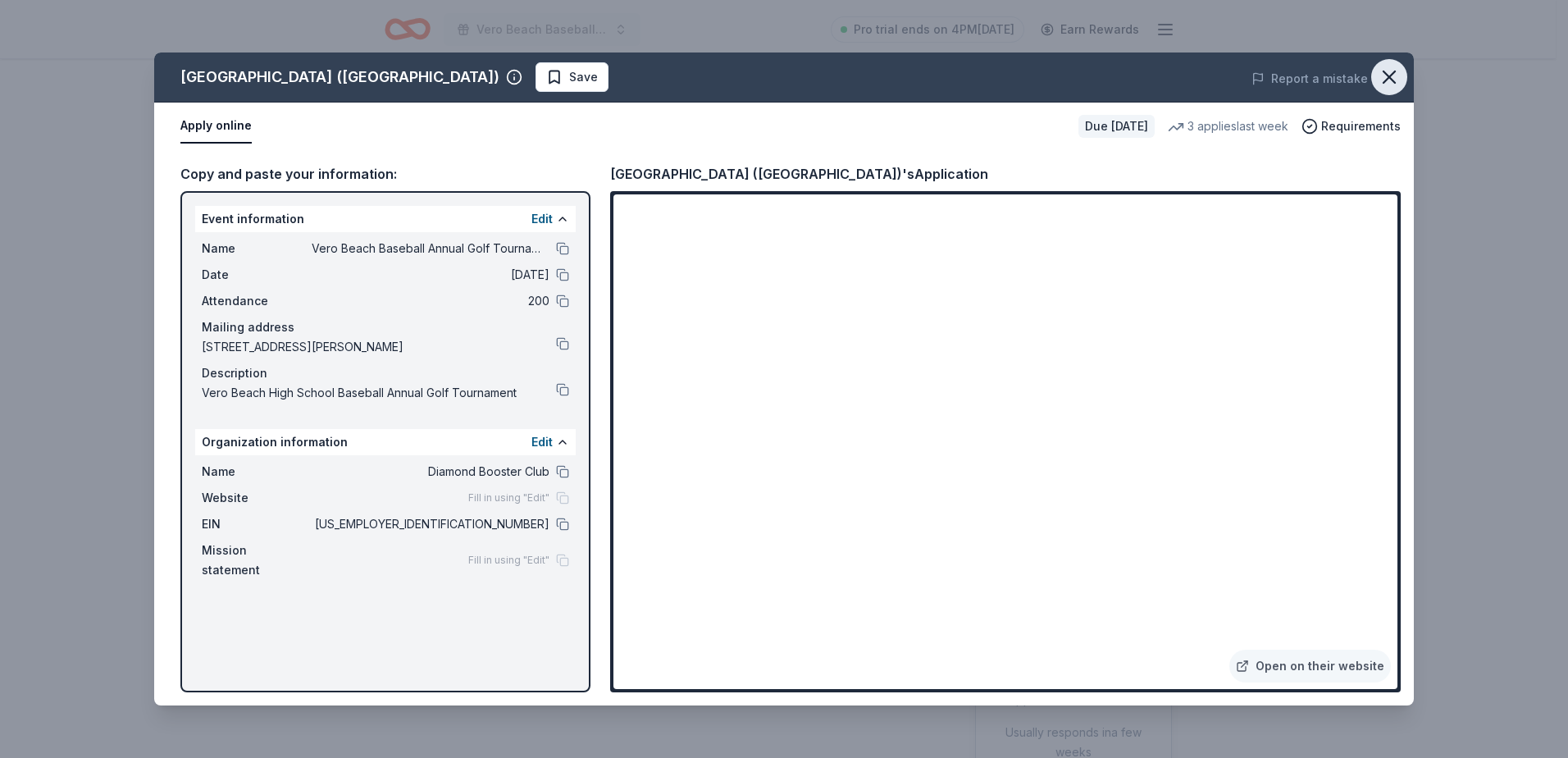
click at [1391, 78] on icon "button" at bounding box center [1389, 77] width 12 height 12
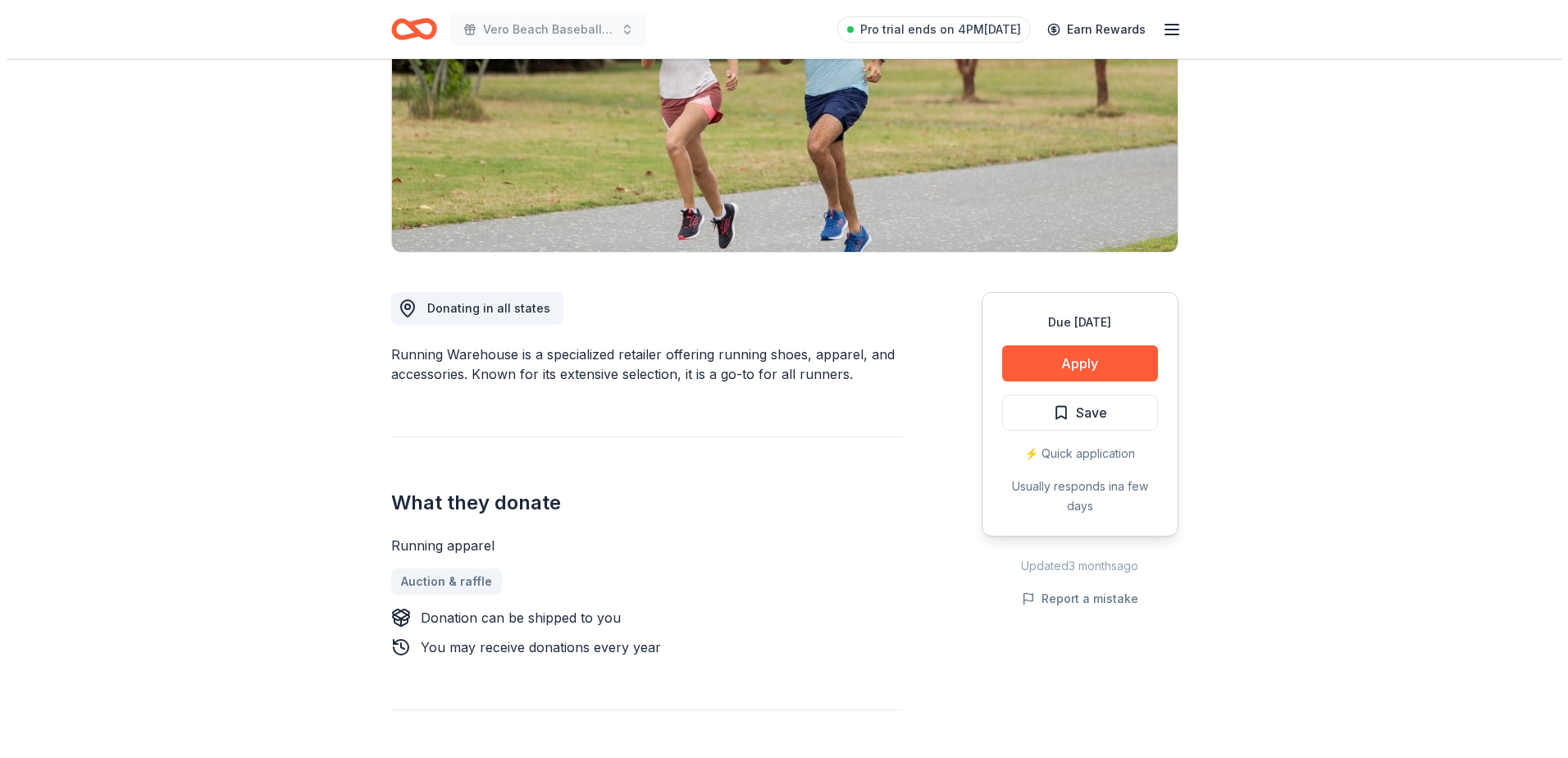
scroll to position [328, 0]
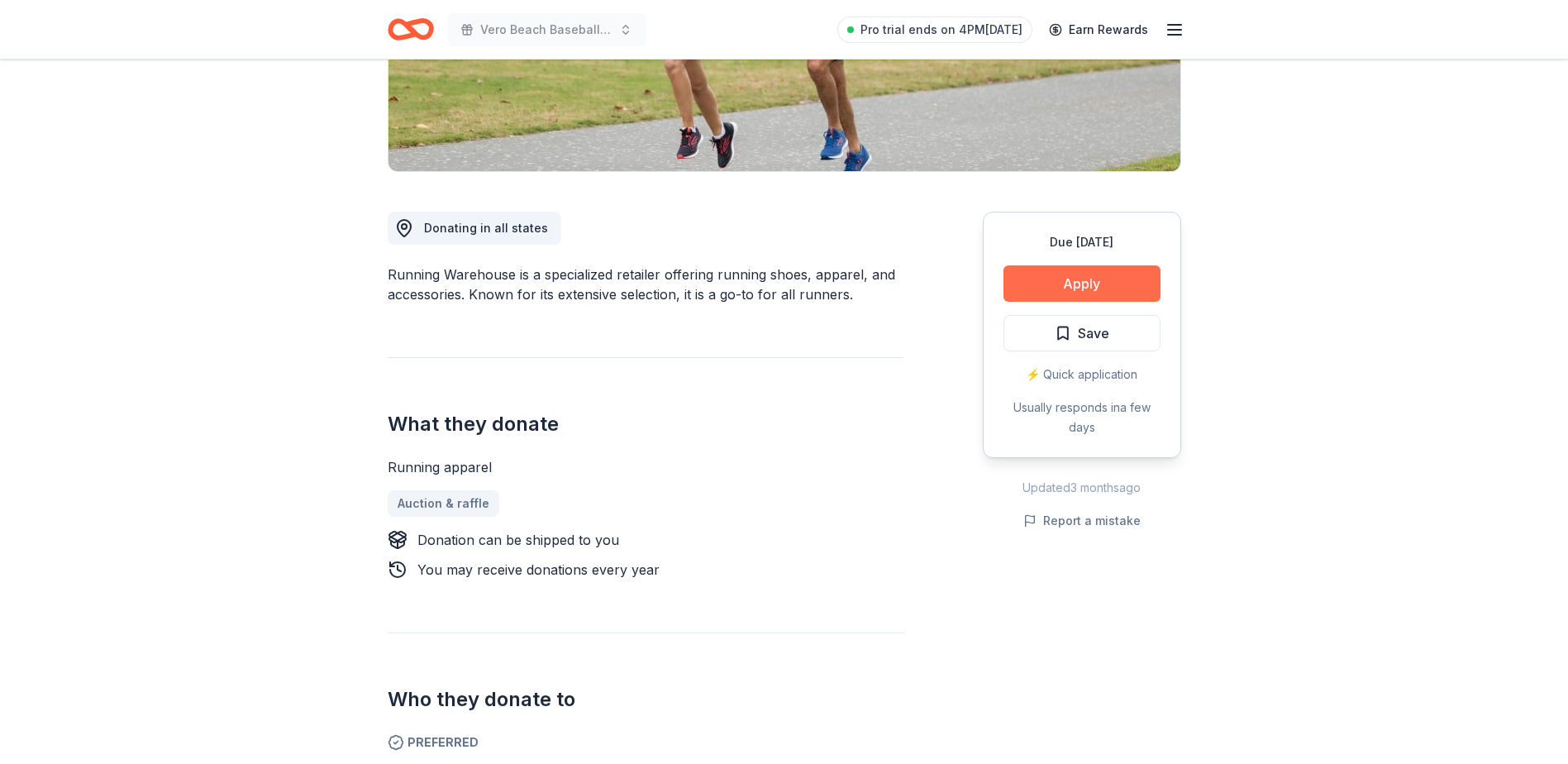
click at [1073, 279] on button "Apply" at bounding box center [1082, 283] width 157 height 37
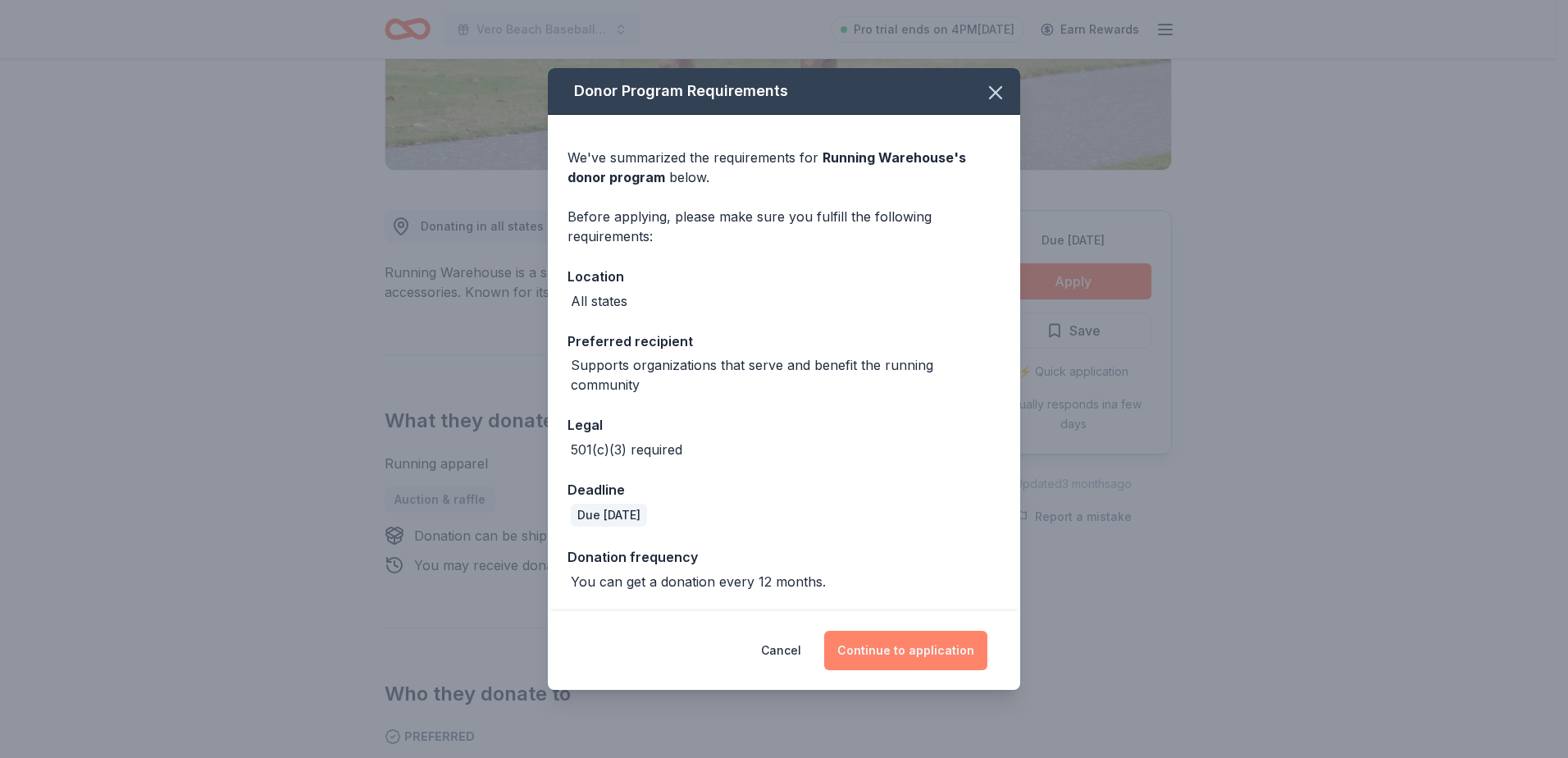
click at [930, 657] on button "Continue to application" at bounding box center [906, 650] width 163 height 40
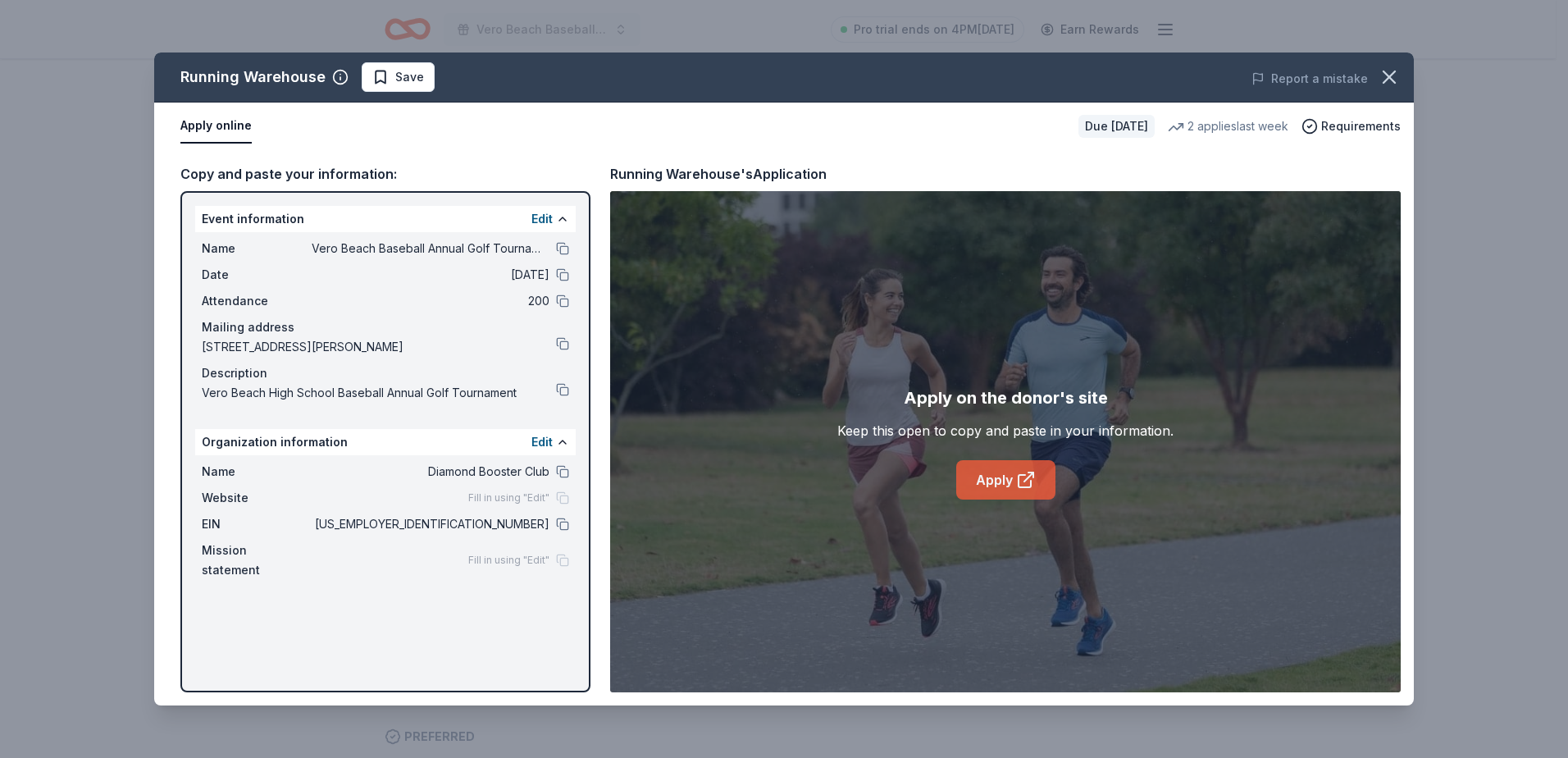
click at [1014, 475] on link "Apply" at bounding box center [1005, 480] width 99 height 40
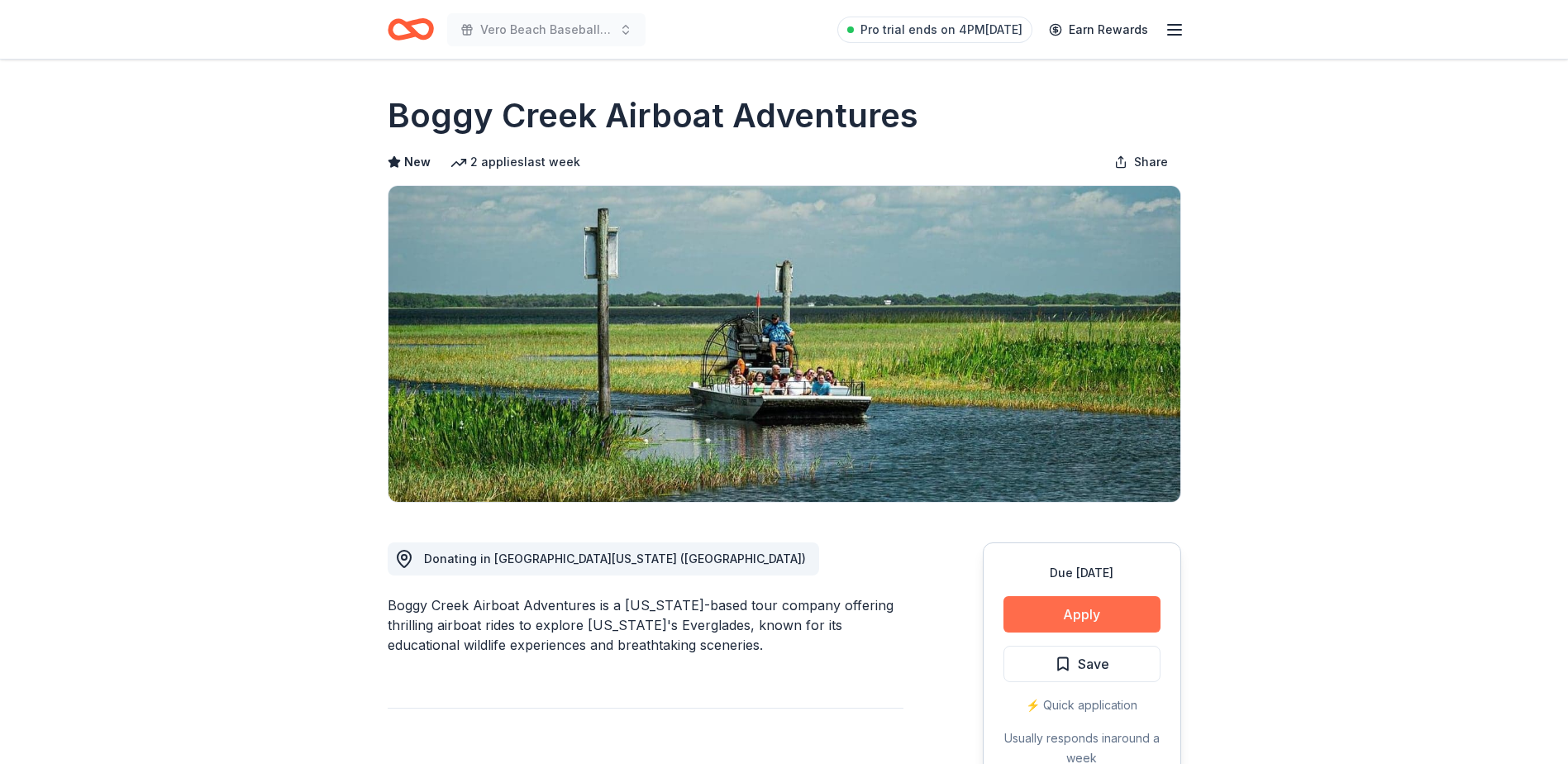
click at [1100, 609] on button "Apply" at bounding box center [1082, 614] width 157 height 37
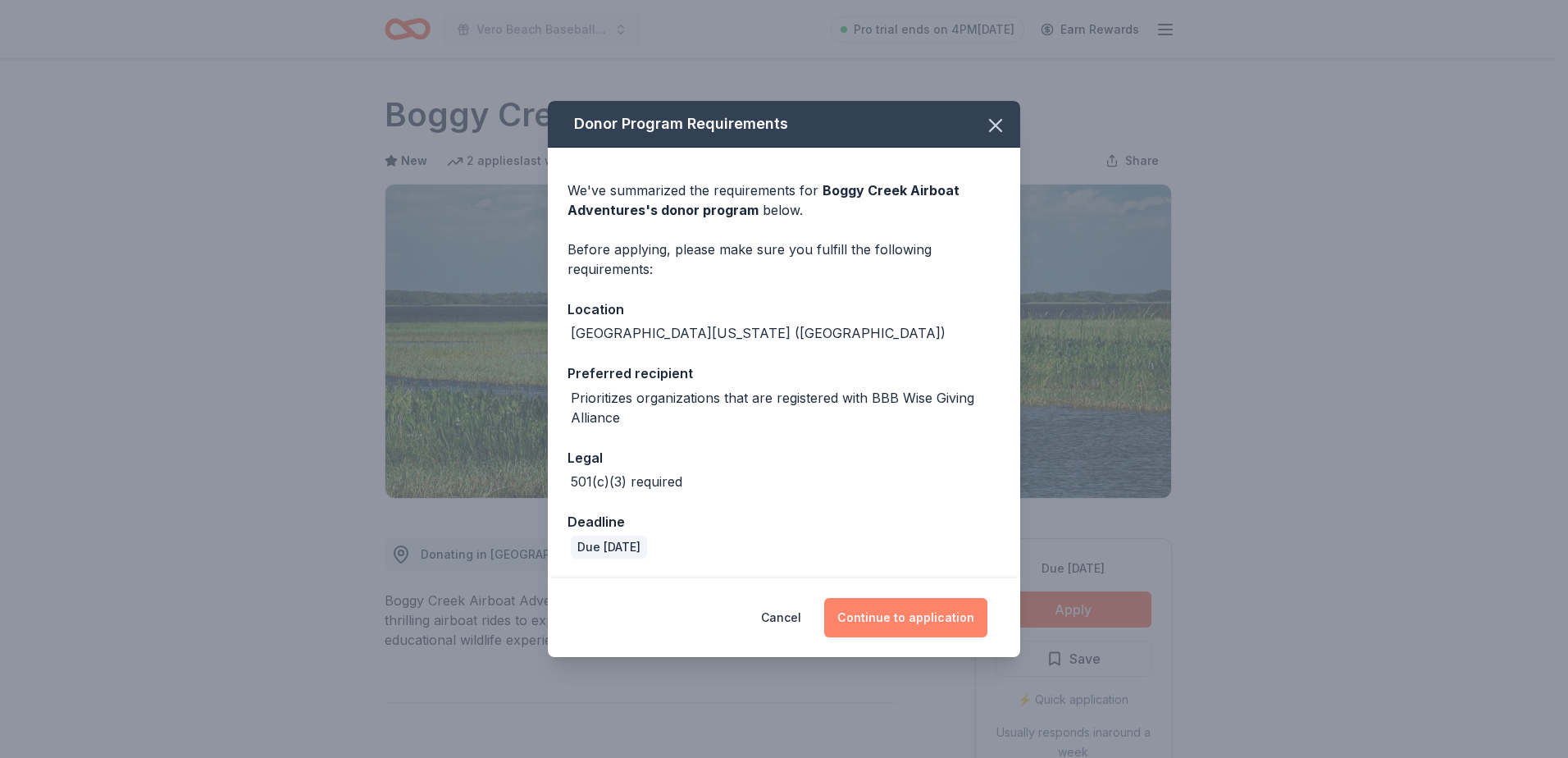
click at [897, 611] on button "Continue to application" at bounding box center [906, 618] width 163 height 40
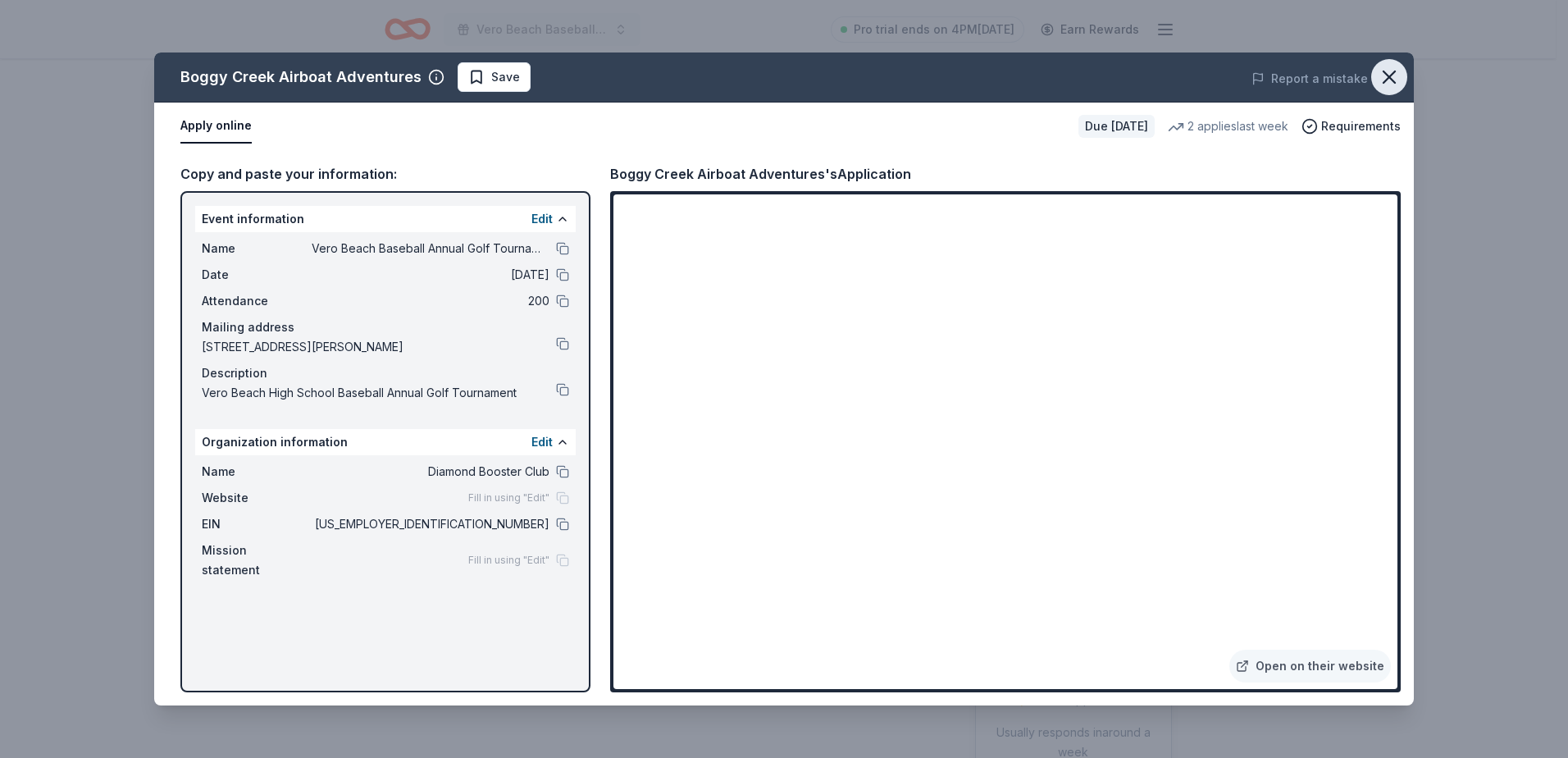
click at [1383, 73] on icon "button" at bounding box center [1389, 78] width 23 height 23
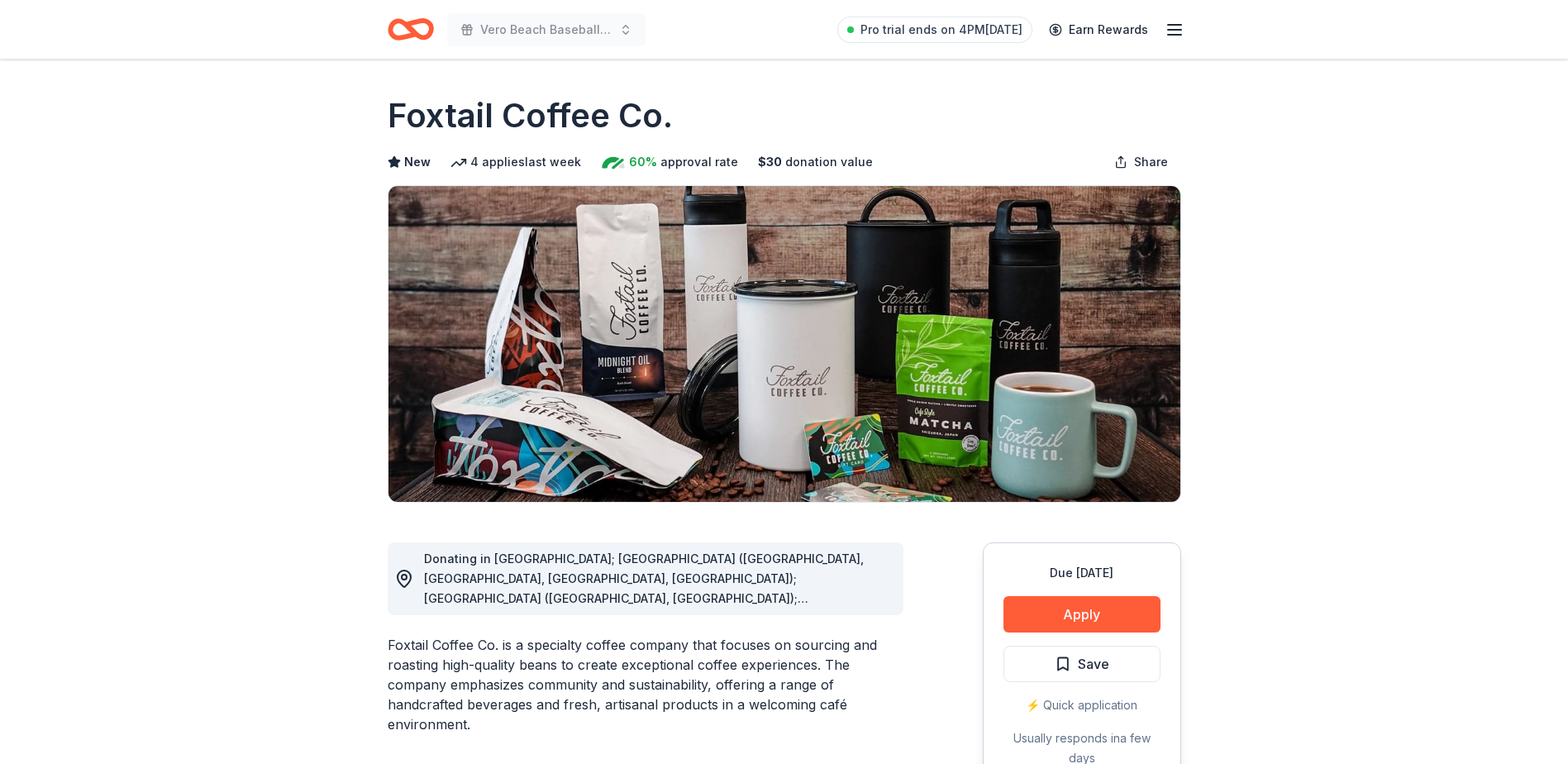
scroll to position [165, 0]
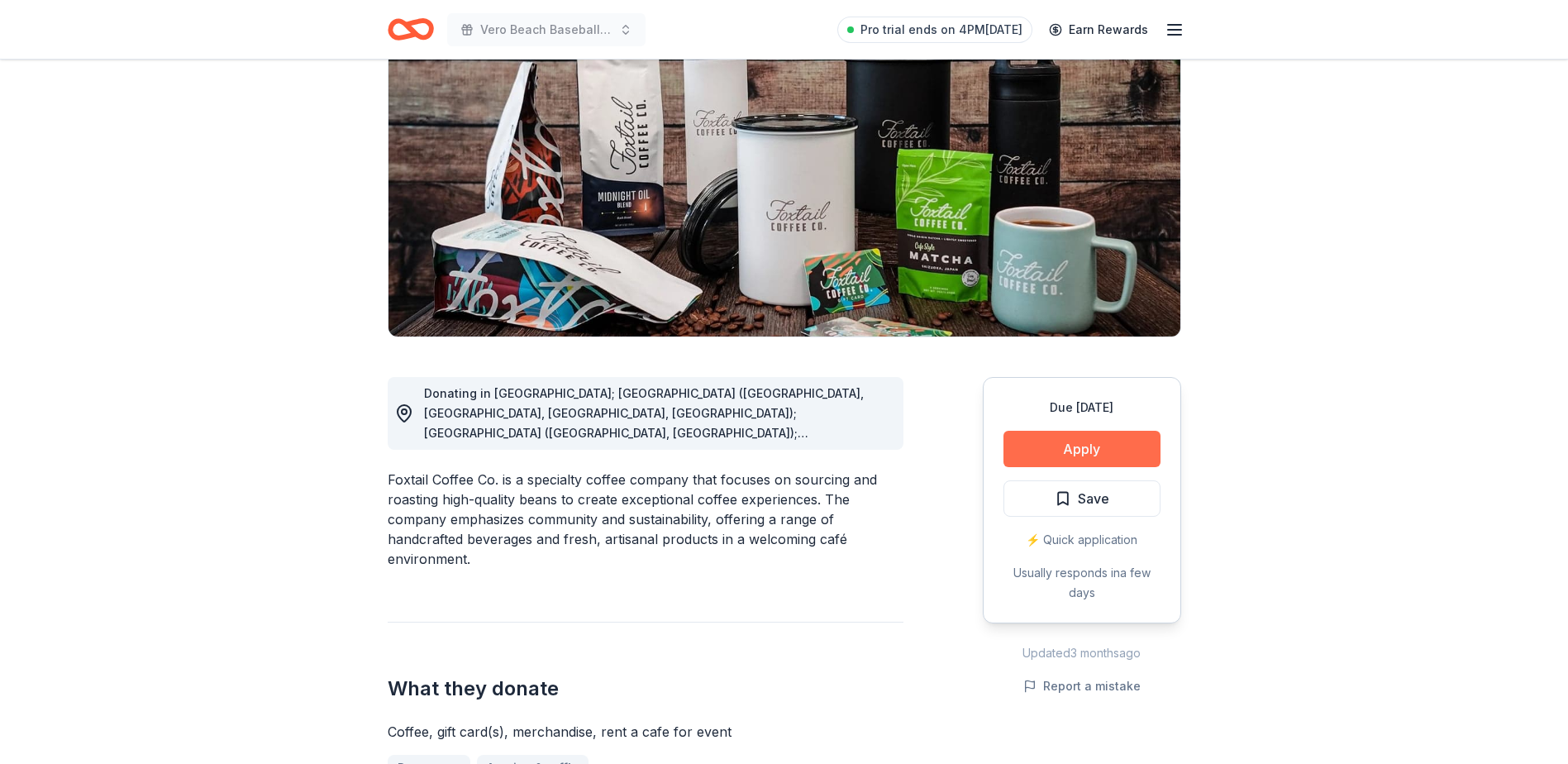
click at [1072, 451] on button "Apply" at bounding box center [1082, 449] width 157 height 37
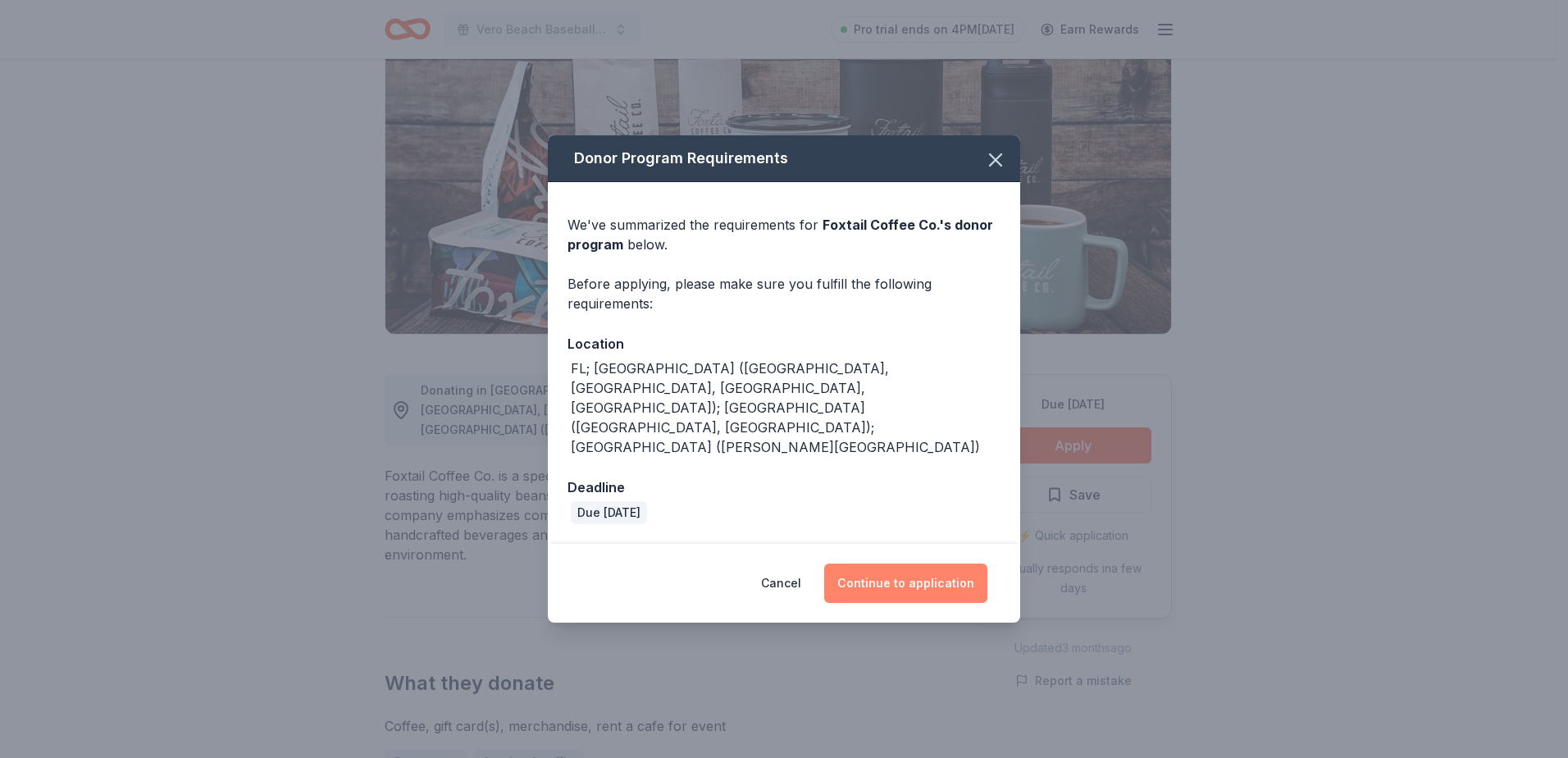
click at [925, 563] on button "Continue to application" at bounding box center [906, 583] width 163 height 40
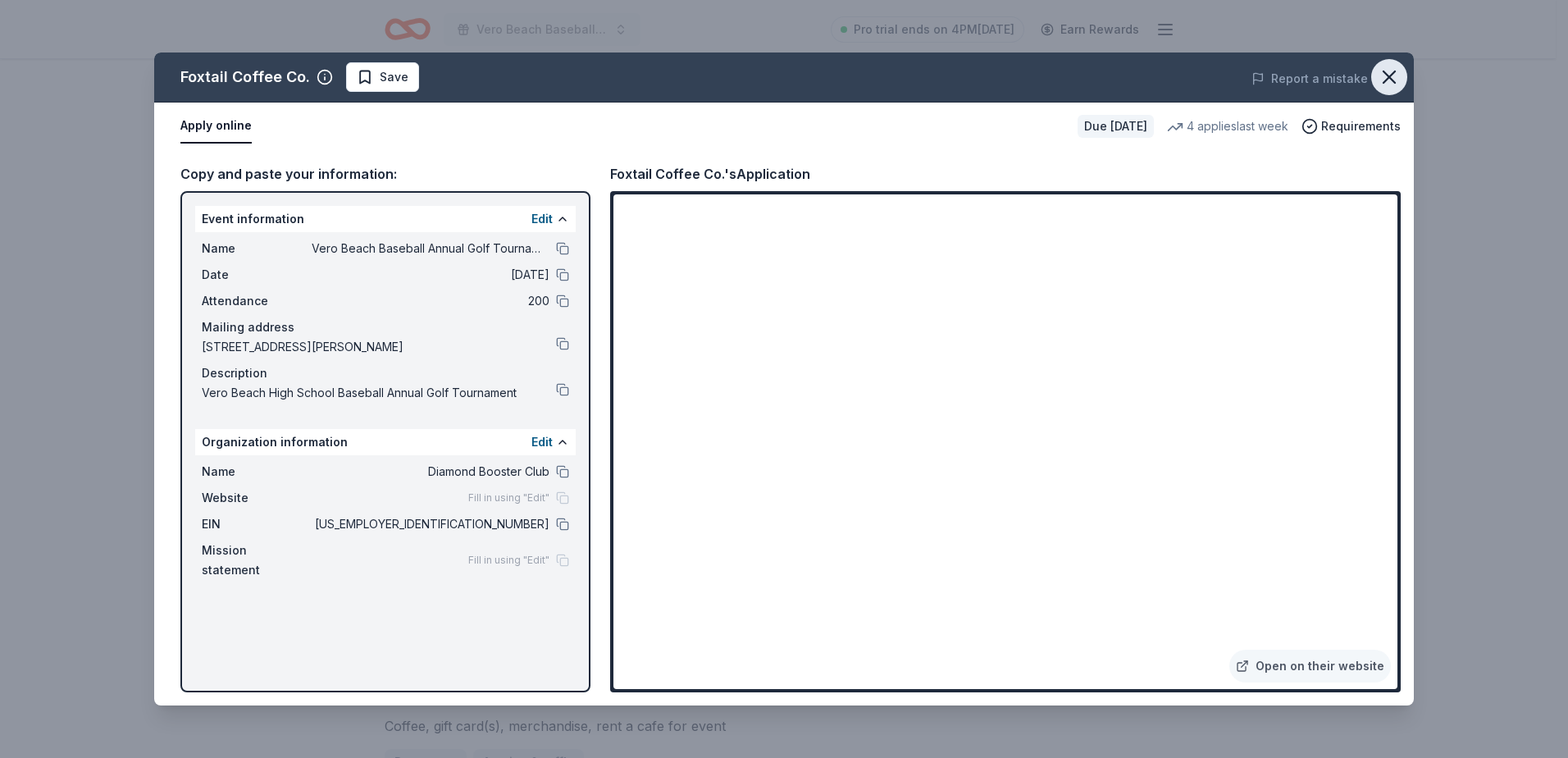
click at [1395, 78] on icon "button" at bounding box center [1389, 78] width 23 height 23
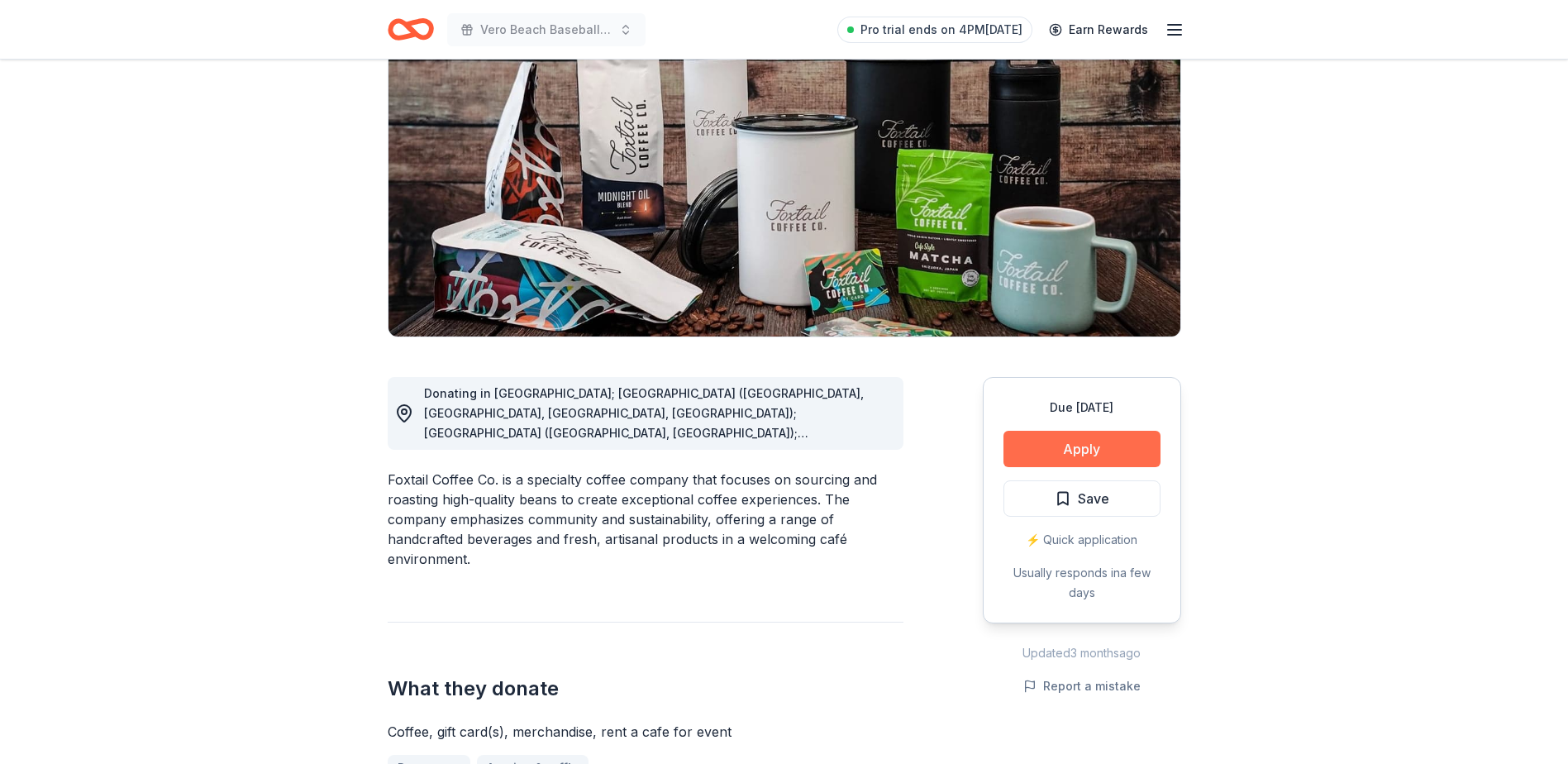
click at [1072, 441] on button "Apply" at bounding box center [1082, 449] width 157 height 37
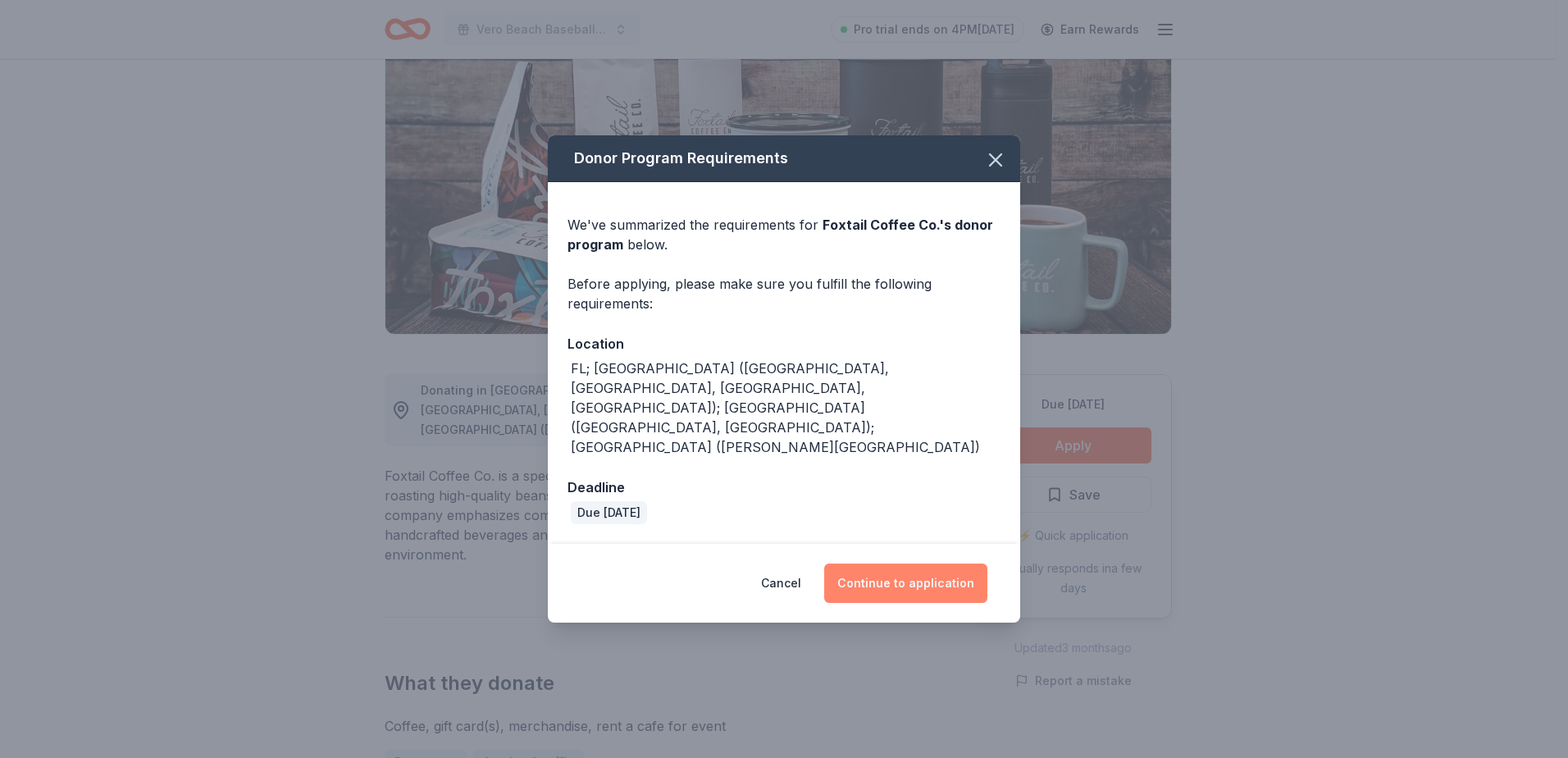
click at [921, 563] on button "Continue to application" at bounding box center [906, 583] width 163 height 40
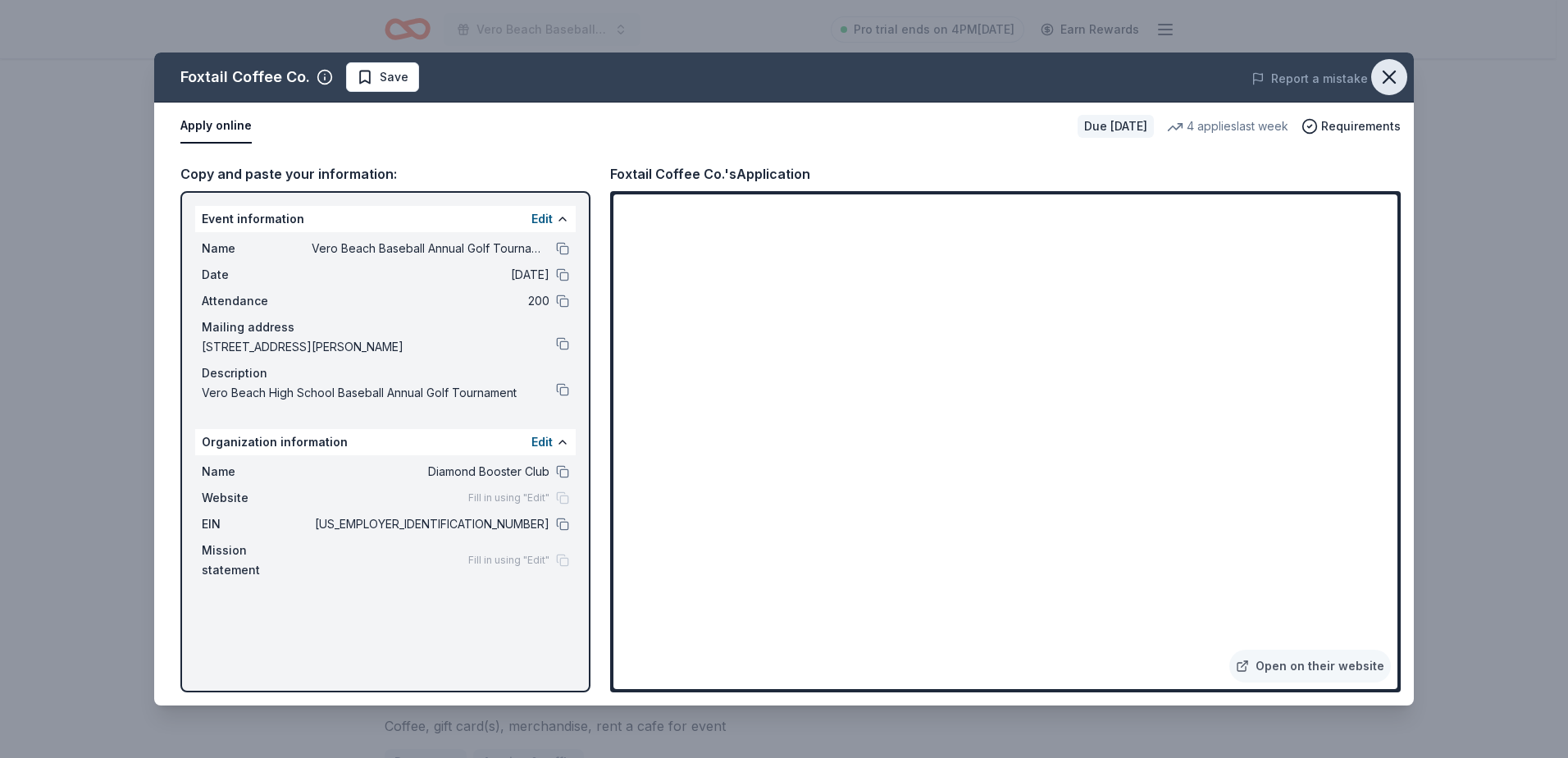
click at [1388, 76] on icon "button" at bounding box center [1389, 77] width 12 height 12
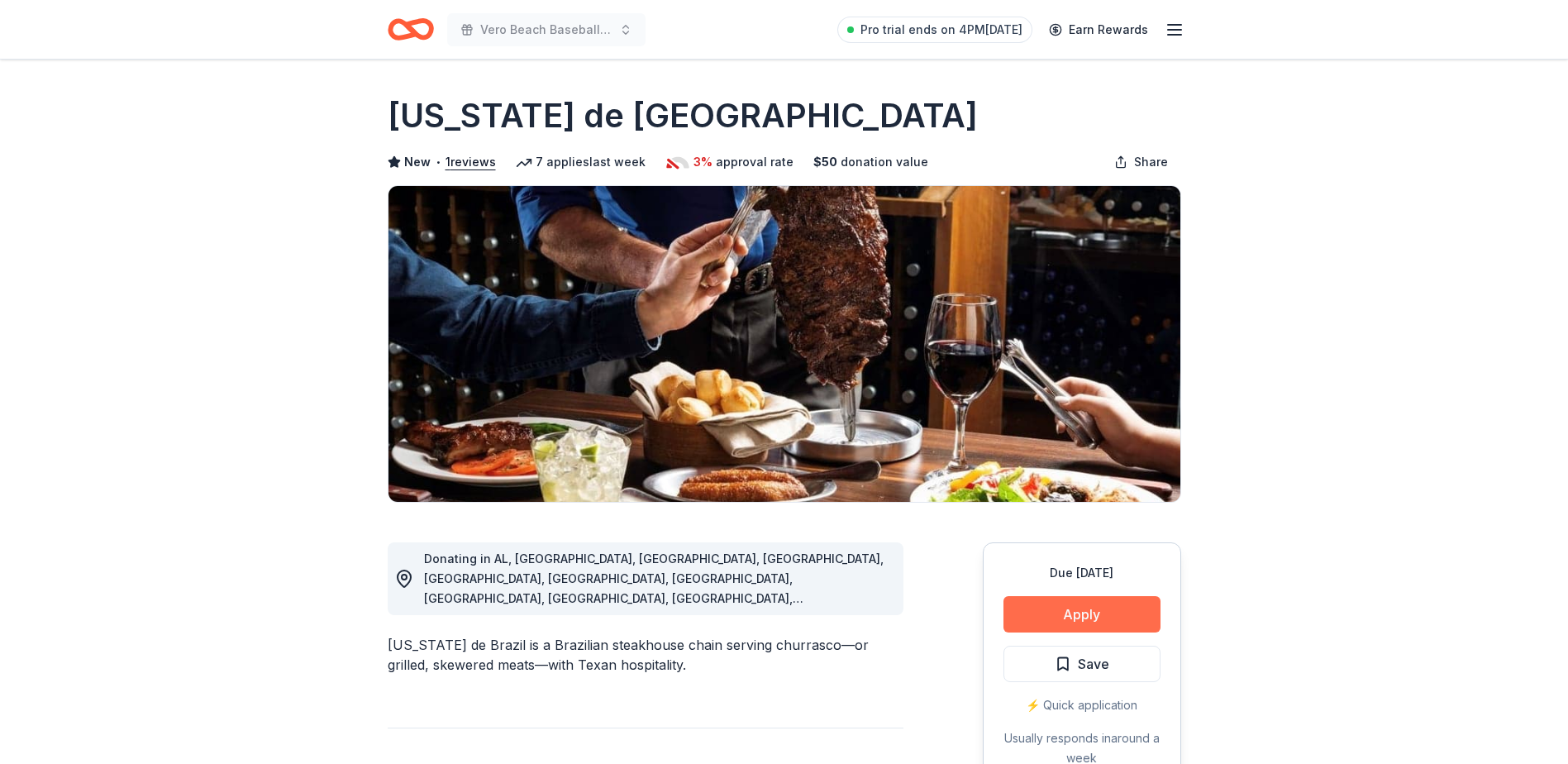
click at [1086, 614] on button "Apply" at bounding box center [1082, 614] width 157 height 37
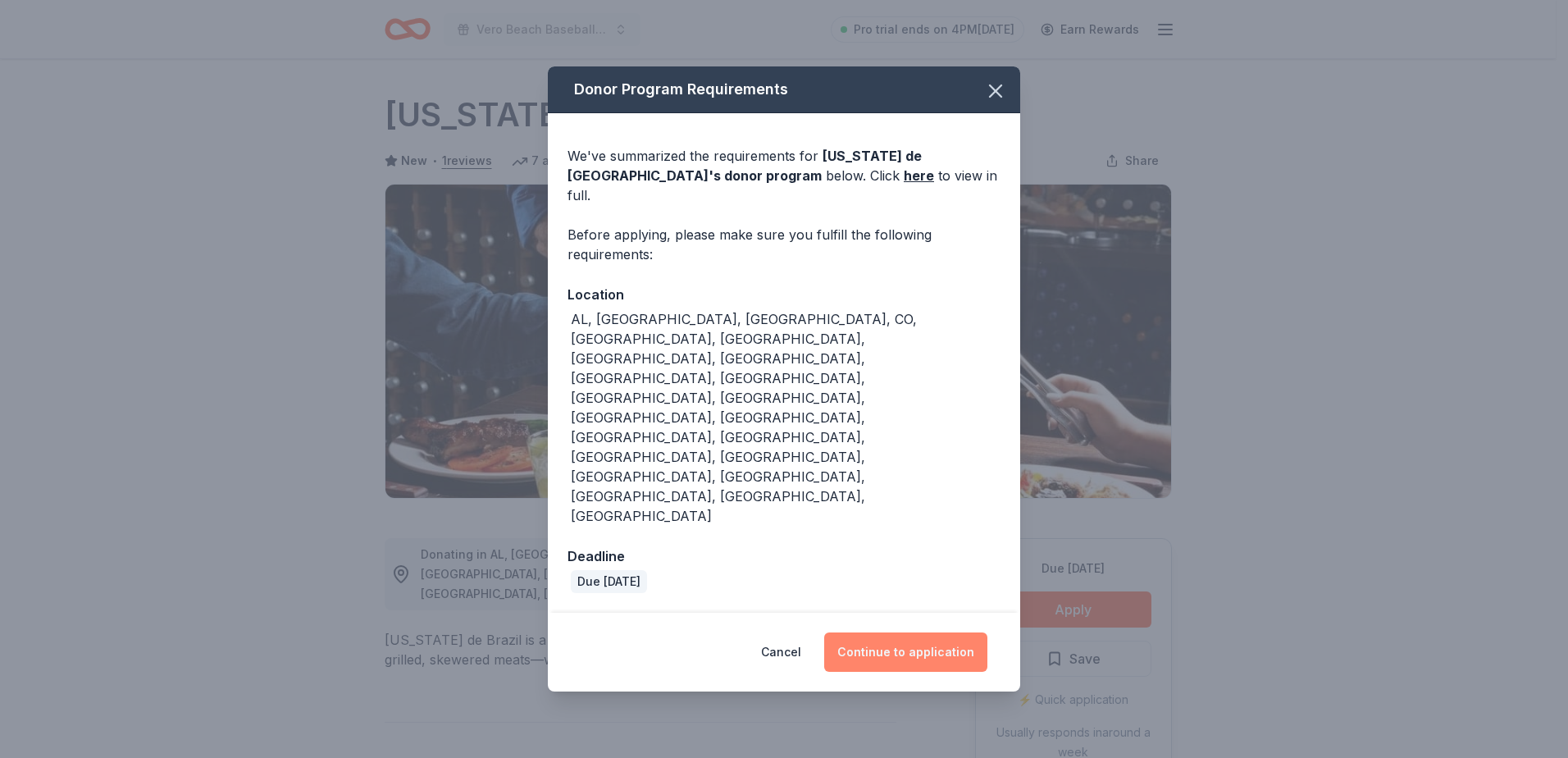
click at [889, 632] on button "Continue to application" at bounding box center [906, 652] width 163 height 40
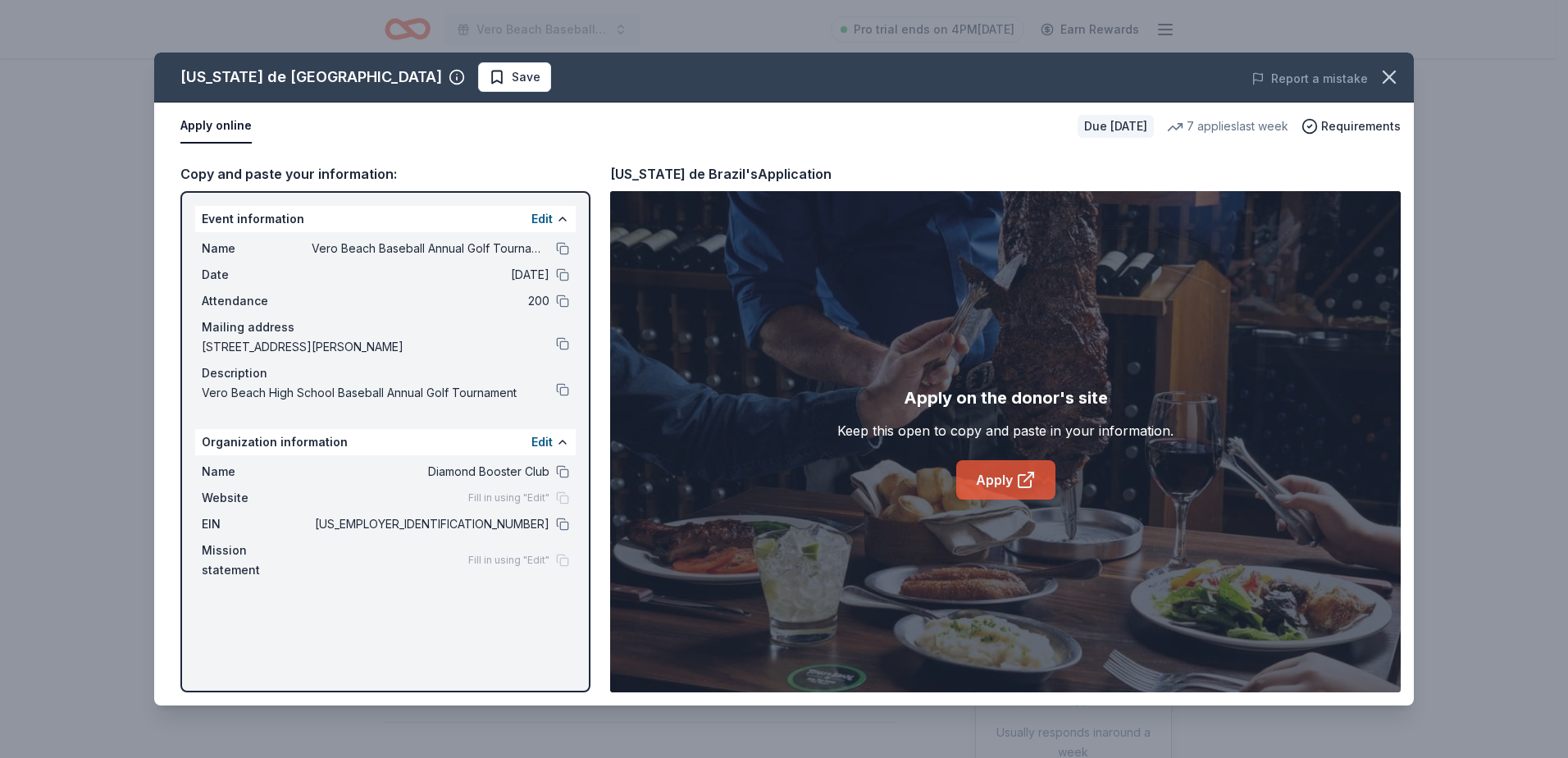
click at [989, 472] on link "Apply" at bounding box center [1005, 480] width 99 height 40
click at [1390, 72] on icon "button" at bounding box center [1389, 78] width 23 height 23
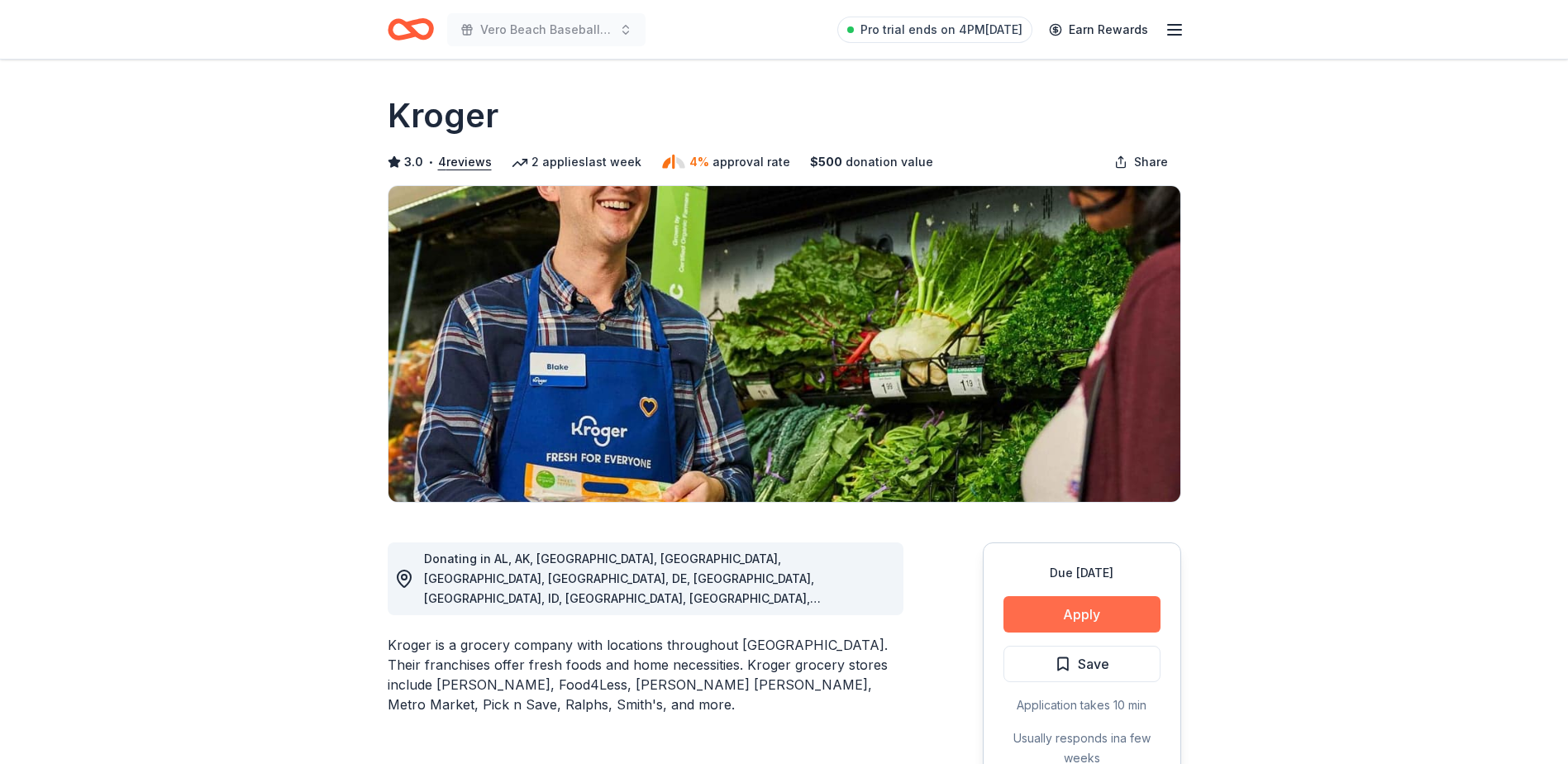
click at [1077, 606] on button "Apply" at bounding box center [1082, 614] width 157 height 37
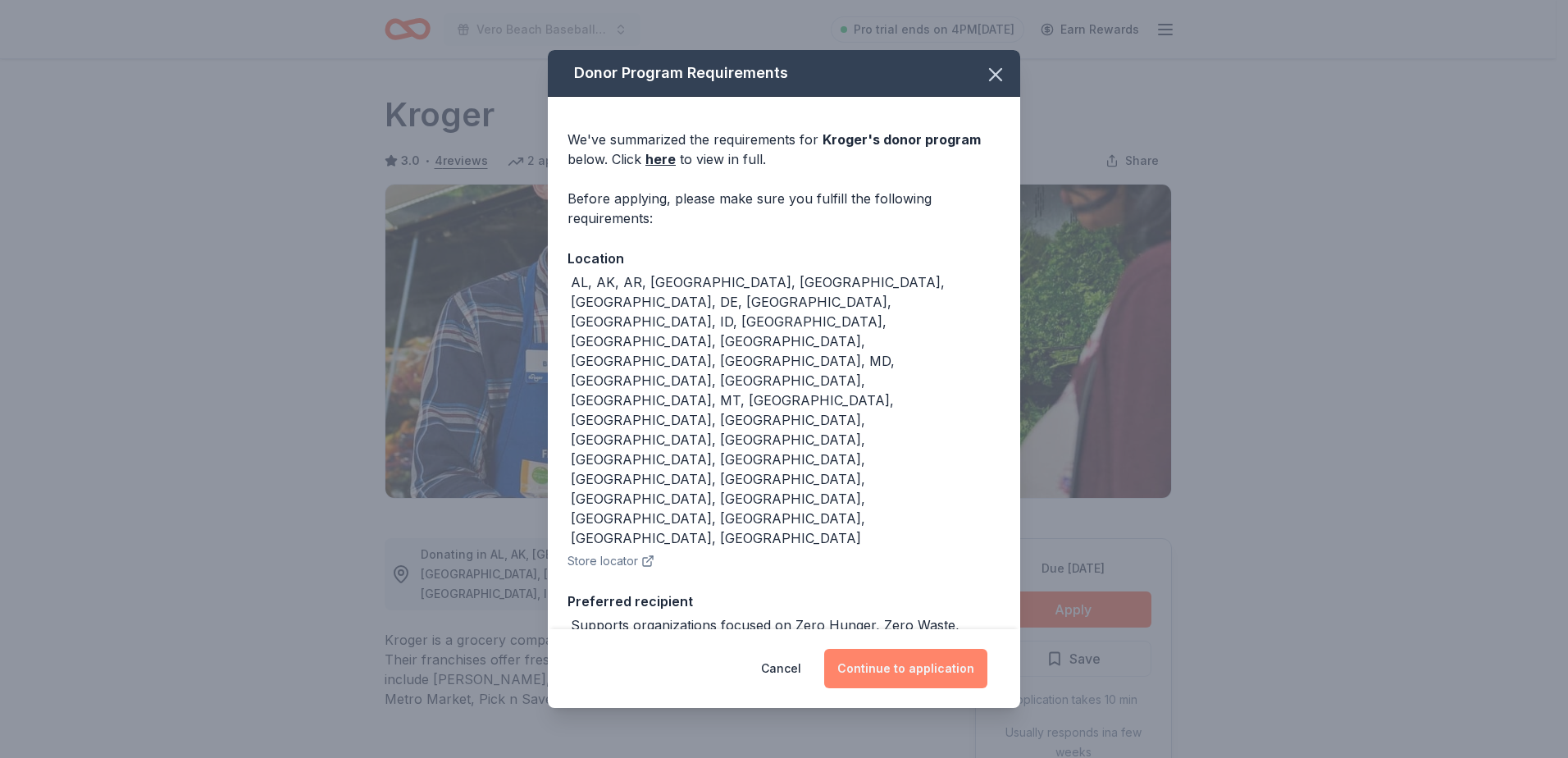
click at [895, 652] on button "Continue to application" at bounding box center [906, 668] width 163 height 40
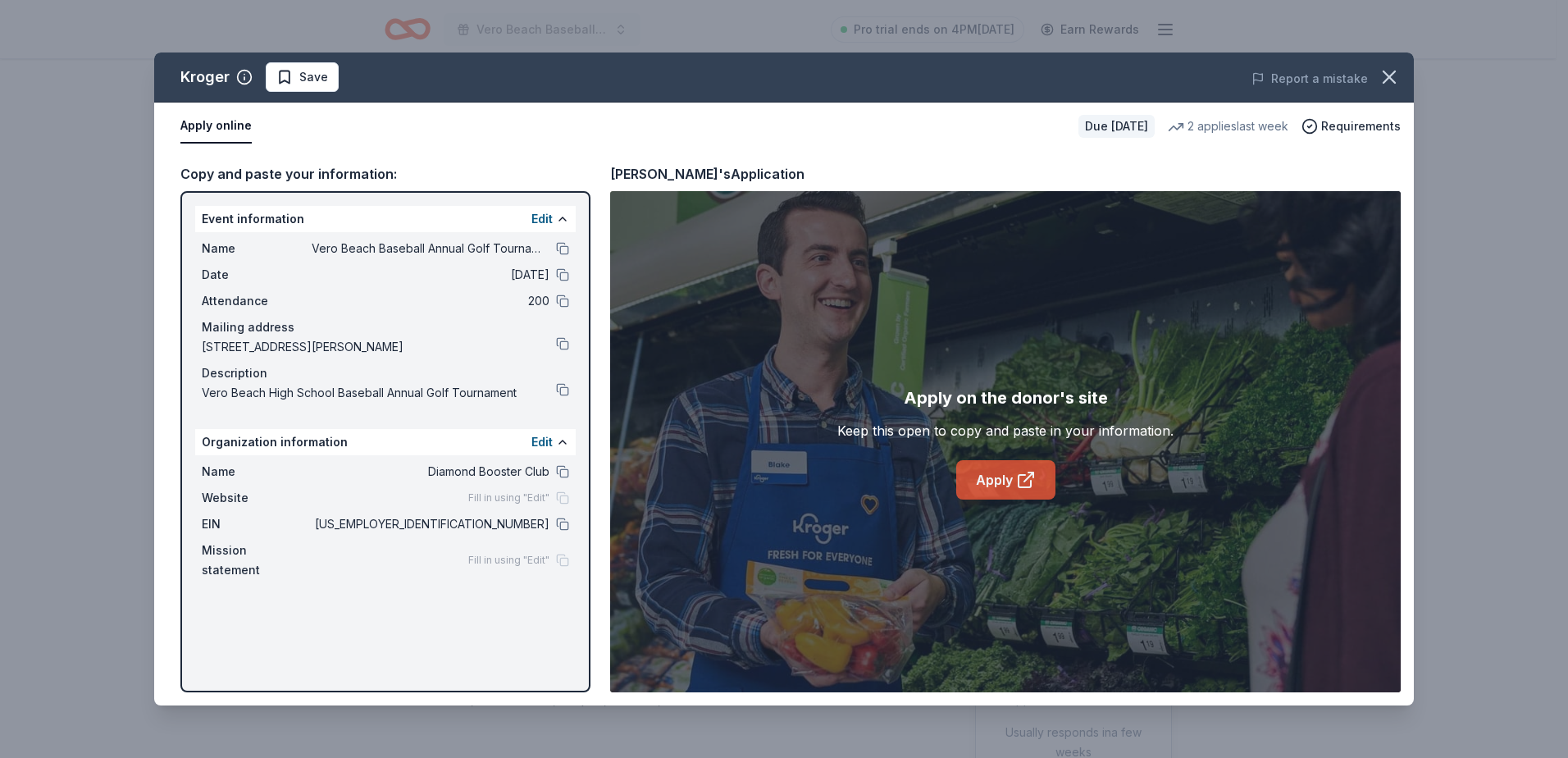
click at [991, 490] on link "Apply" at bounding box center [1005, 480] width 99 height 40
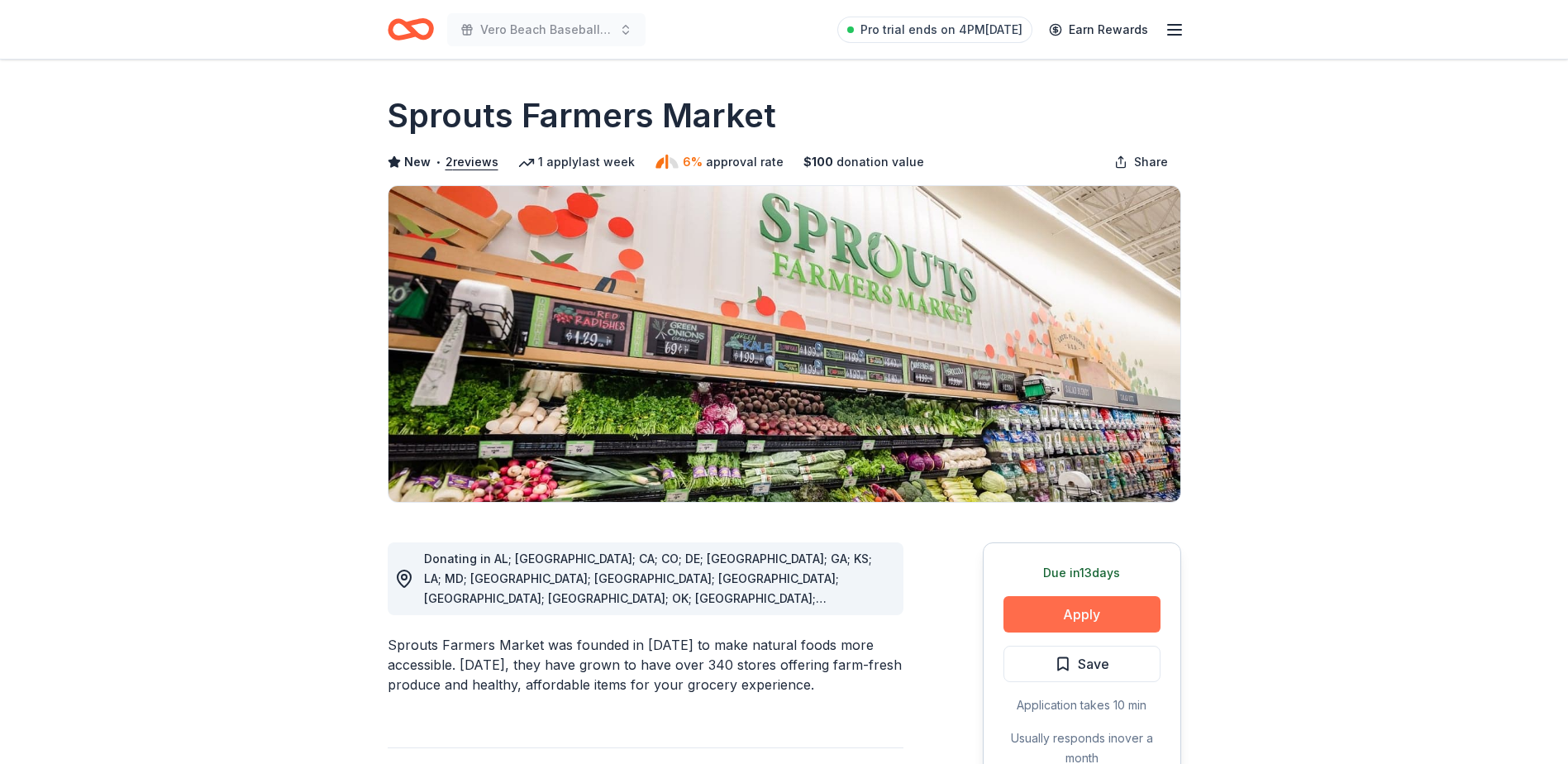
click at [1095, 606] on button "Apply" at bounding box center [1082, 614] width 157 height 37
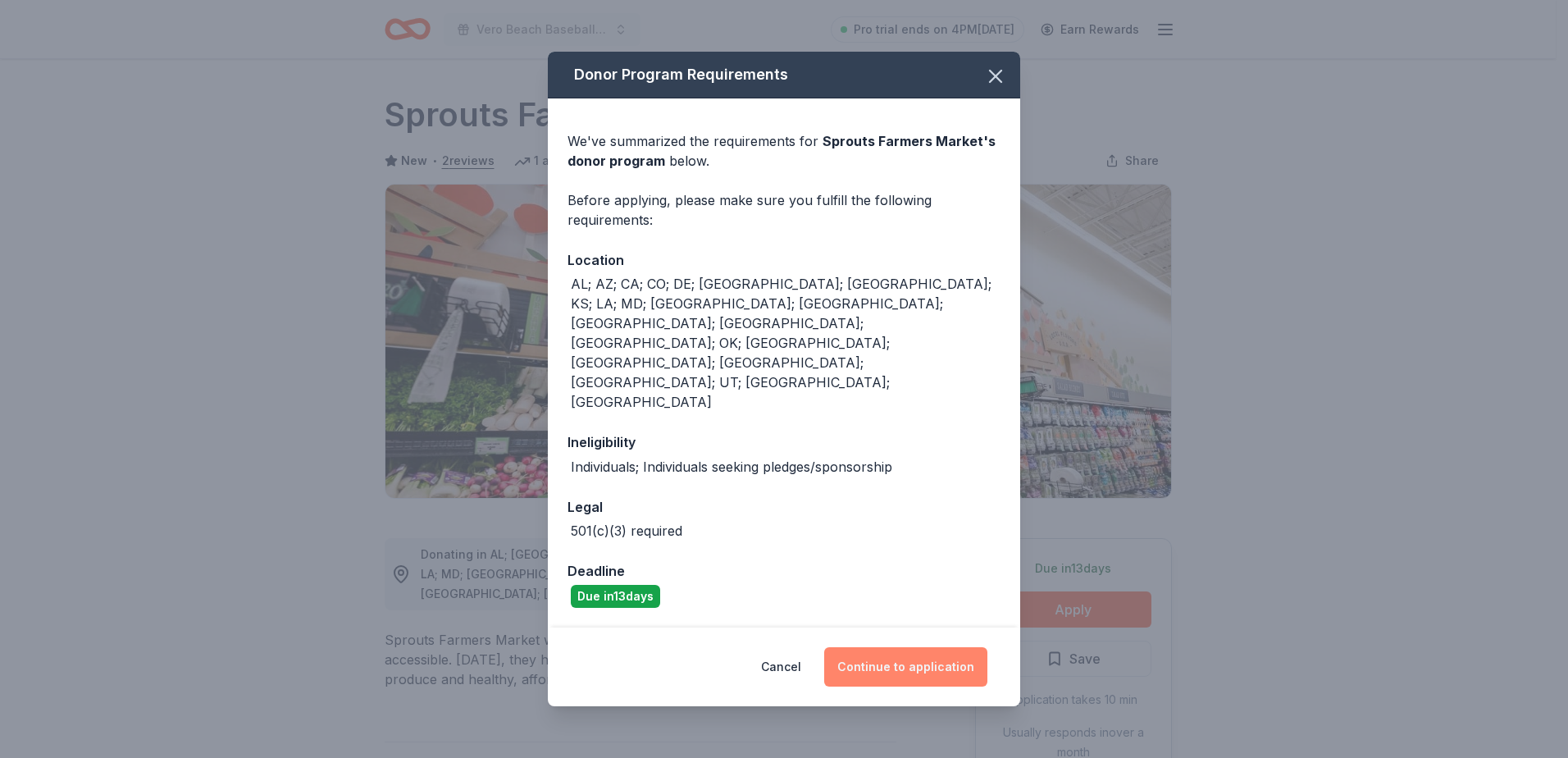
click at [892, 647] on button "Continue to application" at bounding box center [906, 666] width 163 height 40
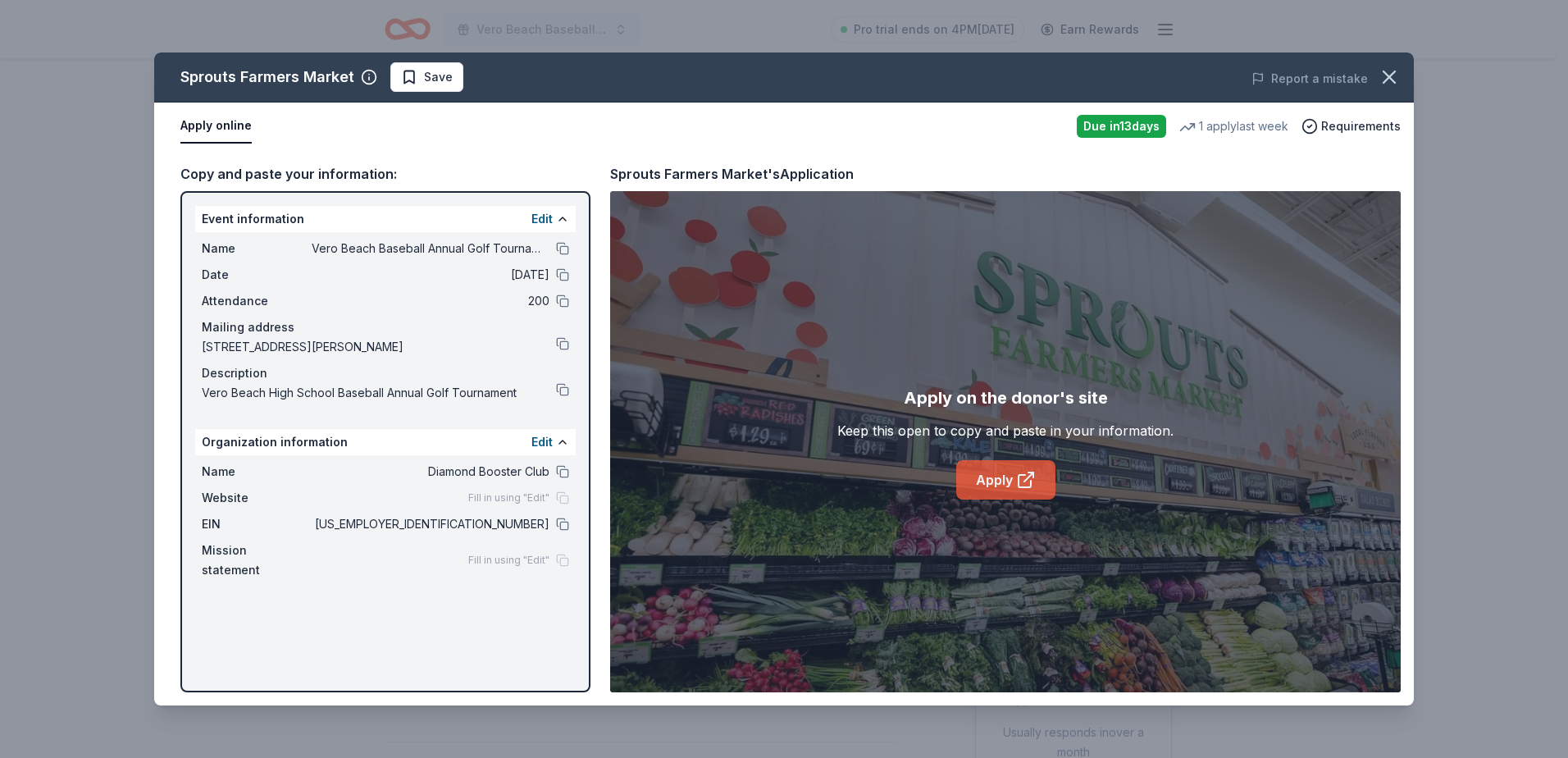
click at [984, 472] on link "Apply" at bounding box center [1005, 480] width 99 height 40
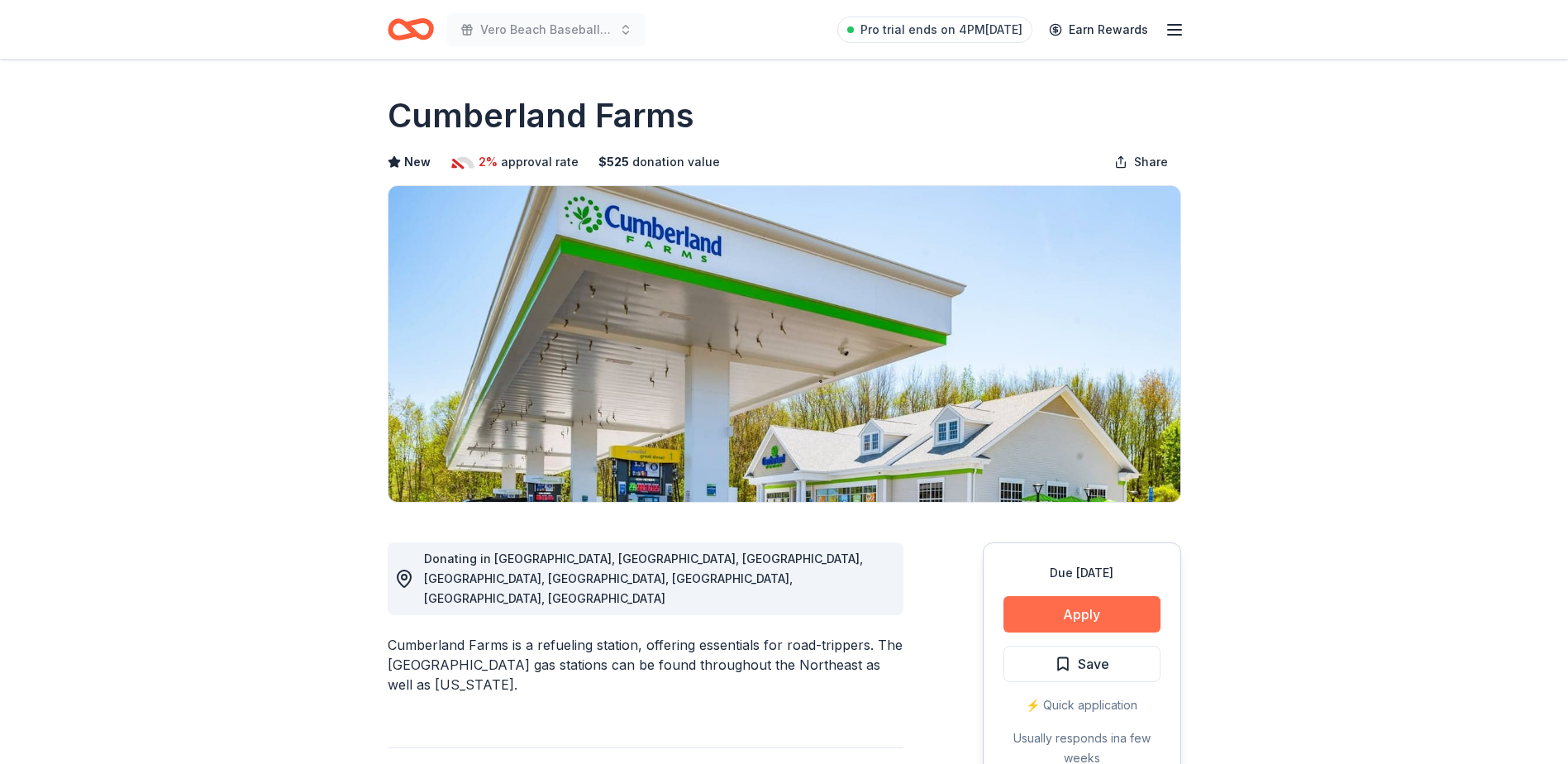
click at [1079, 607] on button "Apply" at bounding box center [1082, 614] width 157 height 37
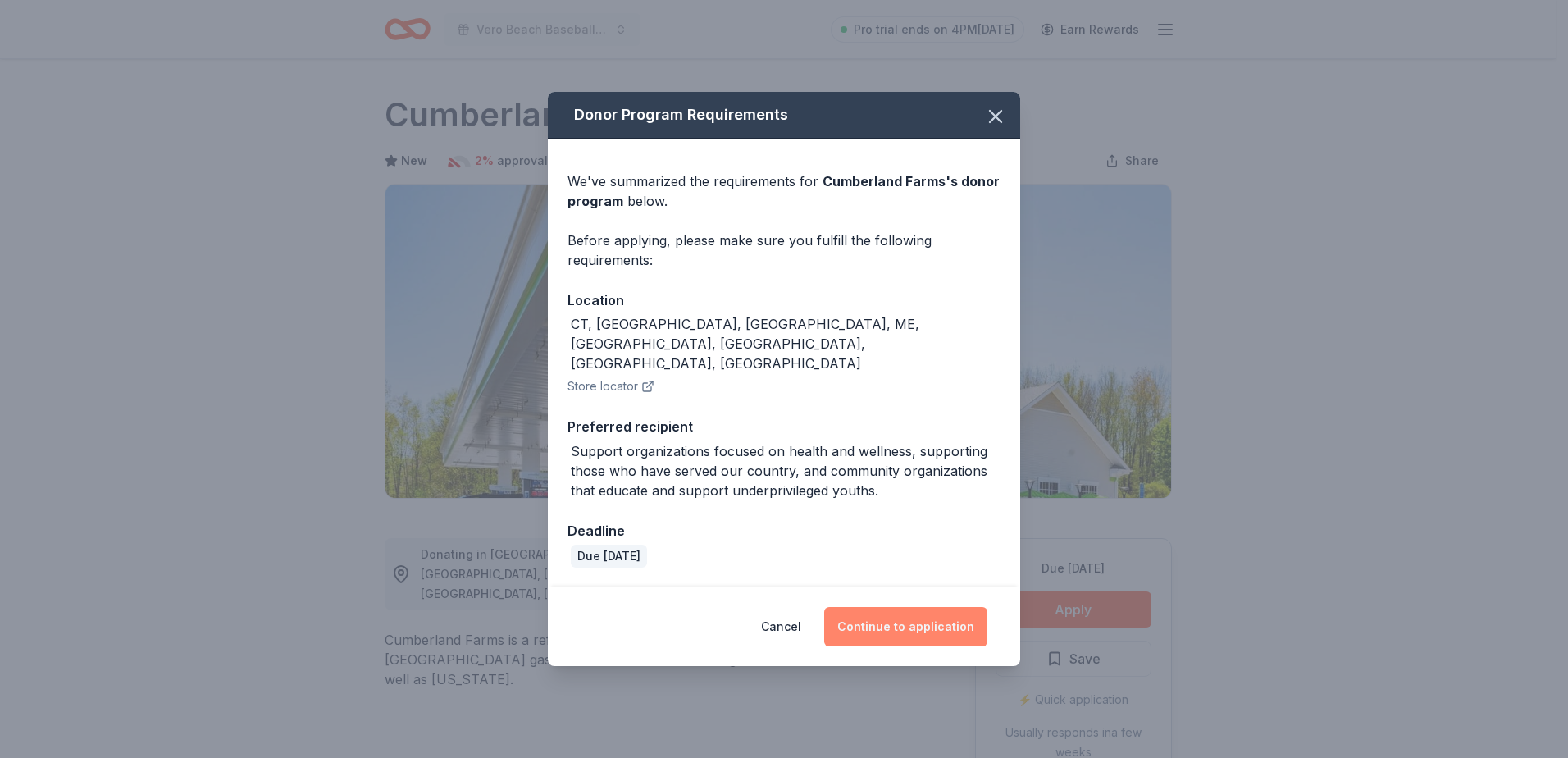
click at [888, 607] on button "Continue to application" at bounding box center [906, 627] width 163 height 40
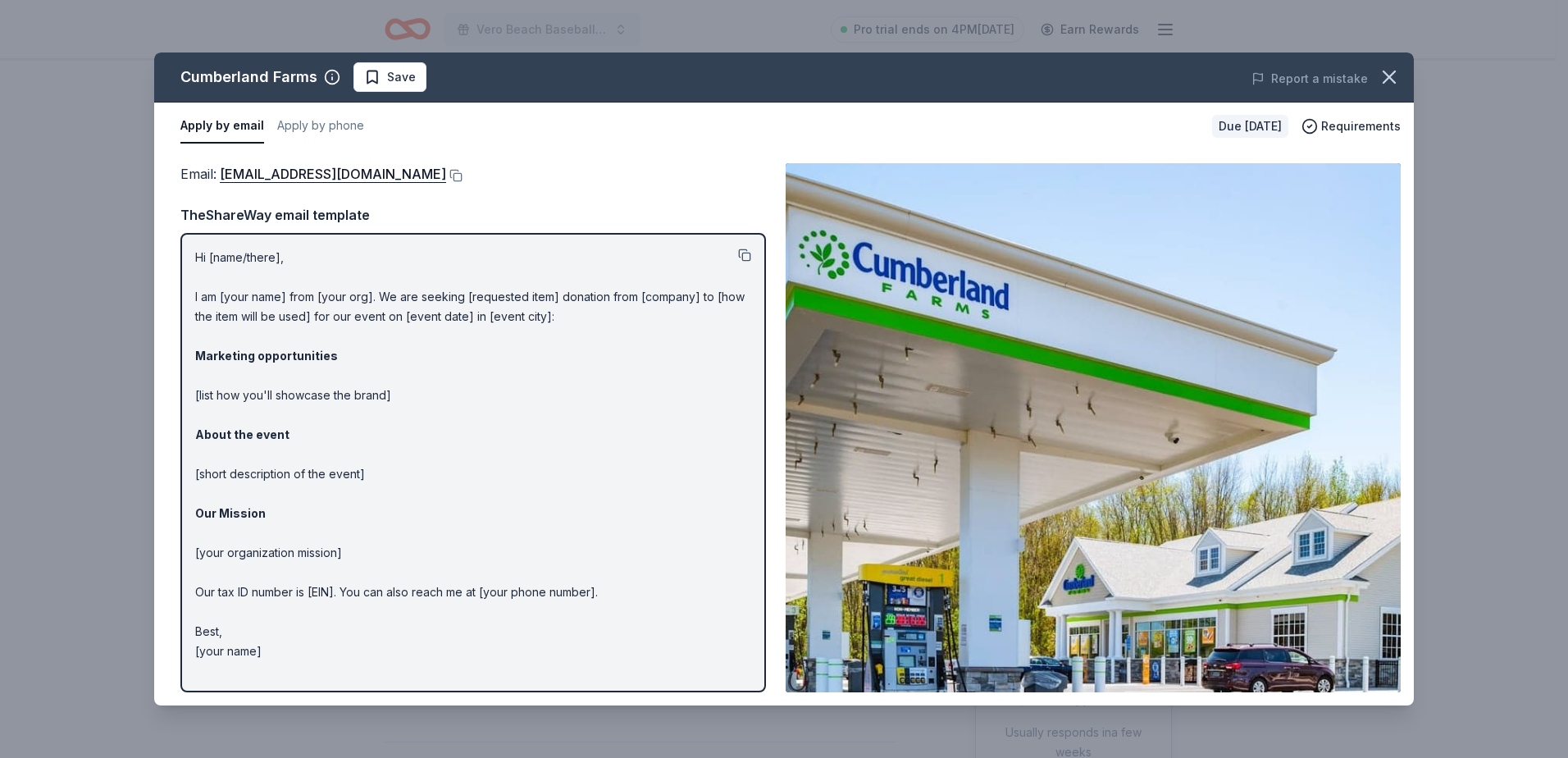
click at [746, 253] on button at bounding box center [745, 255] width 13 height 13
click at [446, 176] on button at bounding box center [454, 176] width 16 height 13
click at [742, 253] on button at bounding box center [745, 255] width 13 height 13
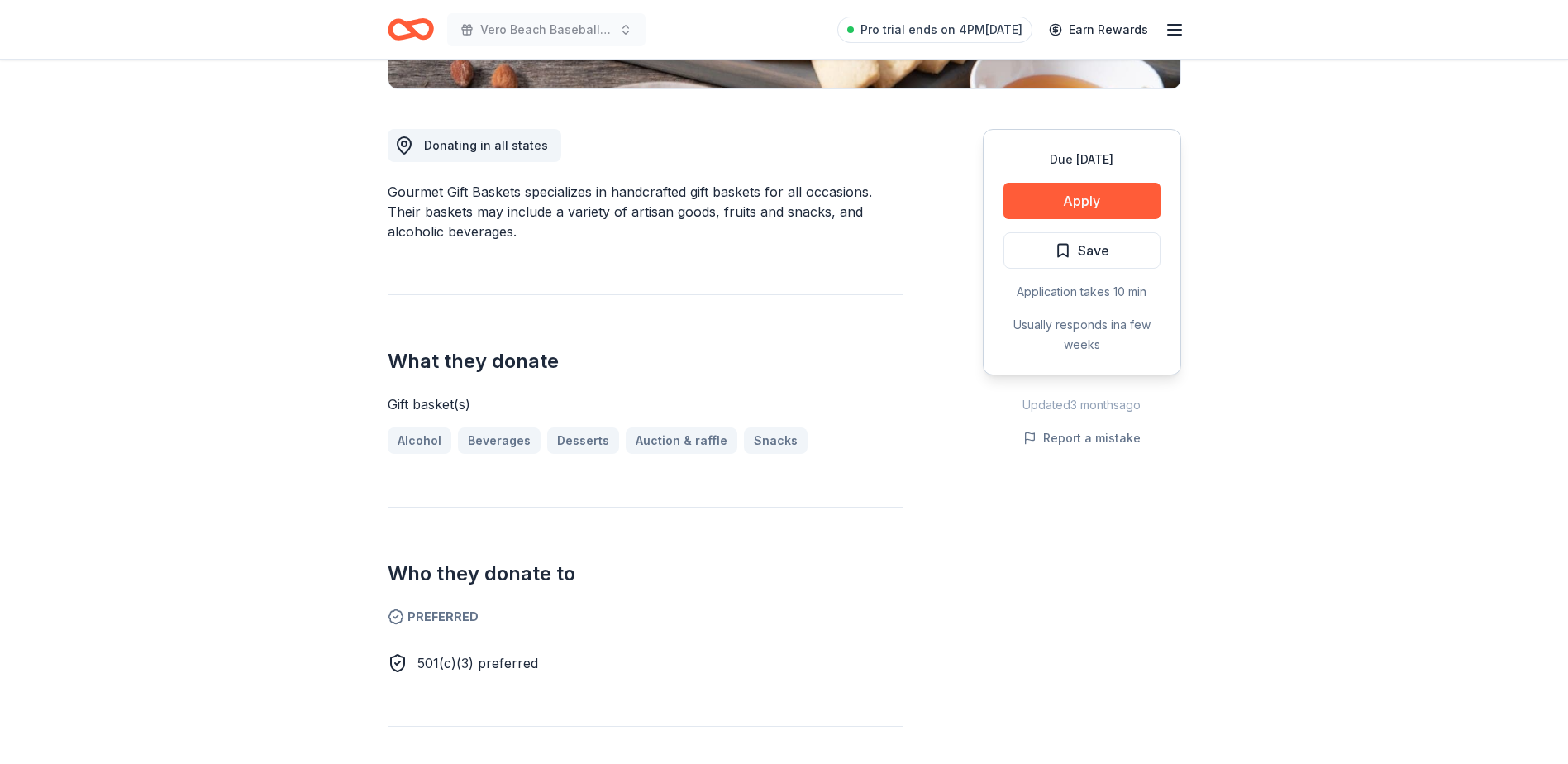
scroll to position [579, 0]
